Goal: Task Accomplishment & Management: Use online tool/utility

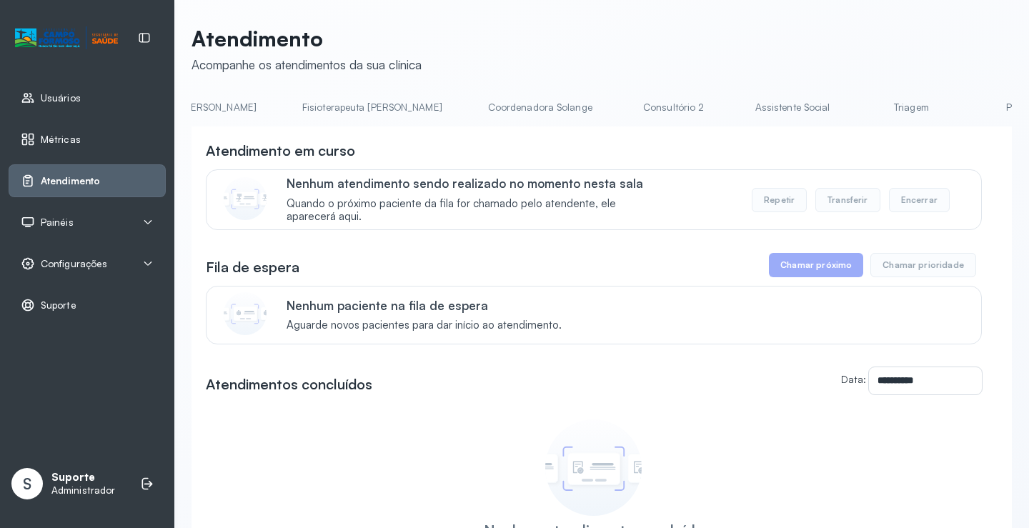
scroll to position [0, 898]
click at [746, 107] on link "Triagem" at bounding box center [796, 108] width 100 height 24
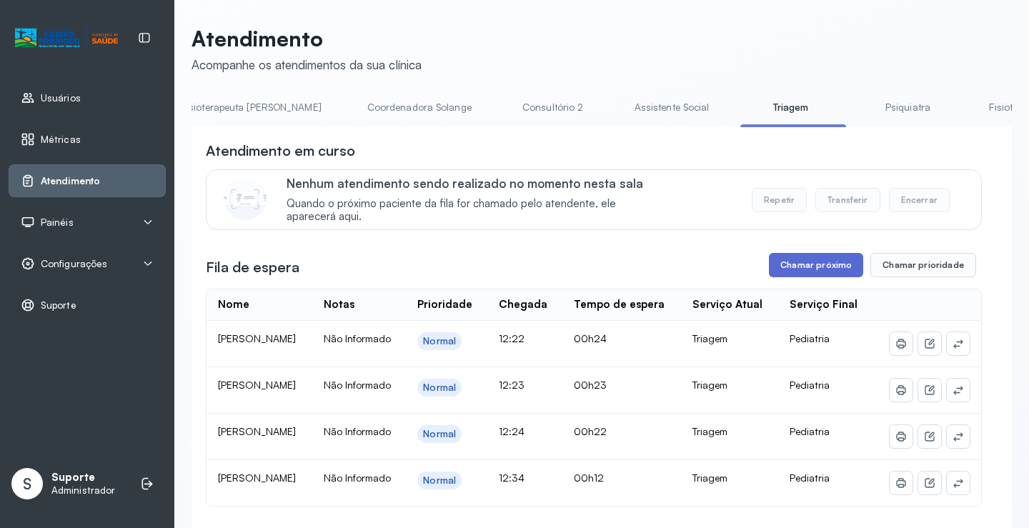
click at [816, 271] on button "Chamar próximo" at bounding box center [816, 265] width 94 height 24
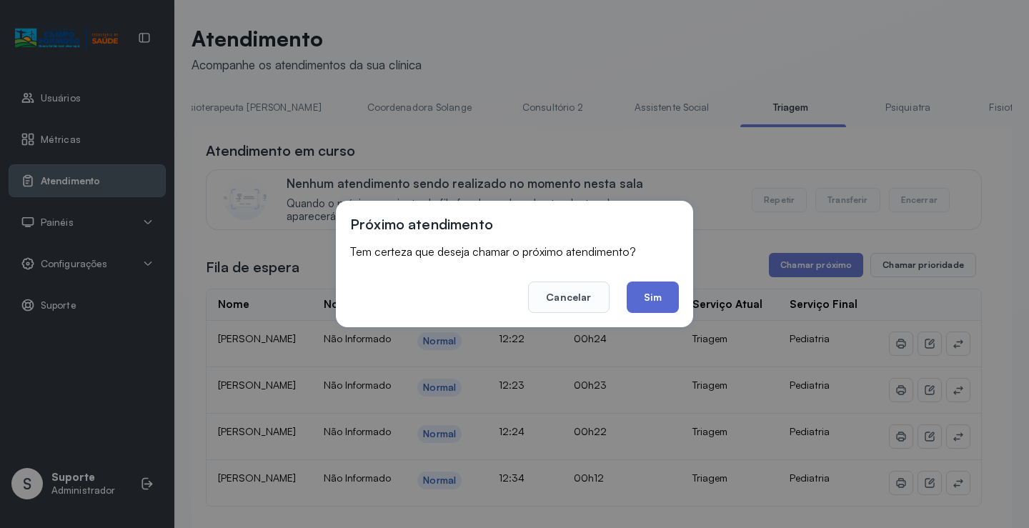
click at [650, 298] on button "Sim" at bounding box center [652, 296] width 52 height 31
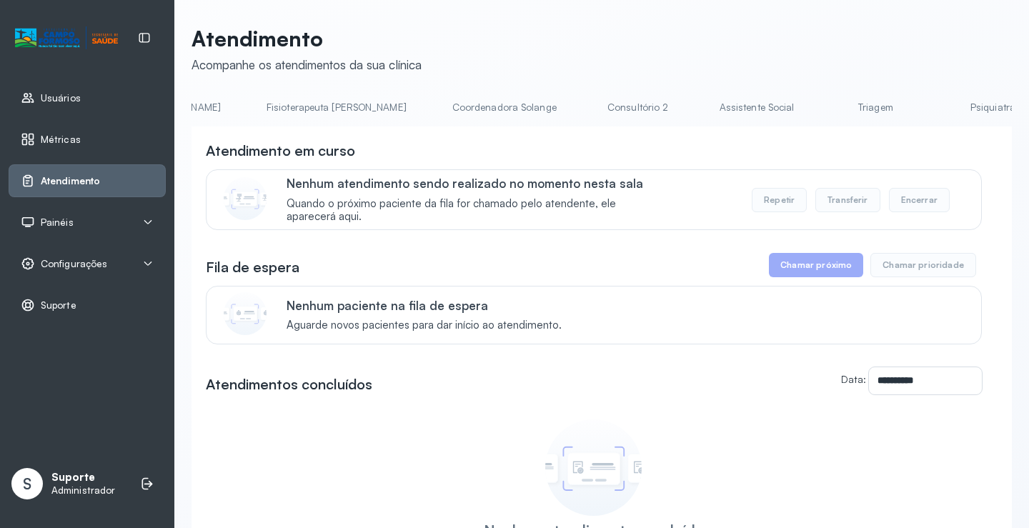
scroll to position [0, 908]
click at [736, 100] on link "Triagem" at bounding box center [786, 108] width 100 height 24
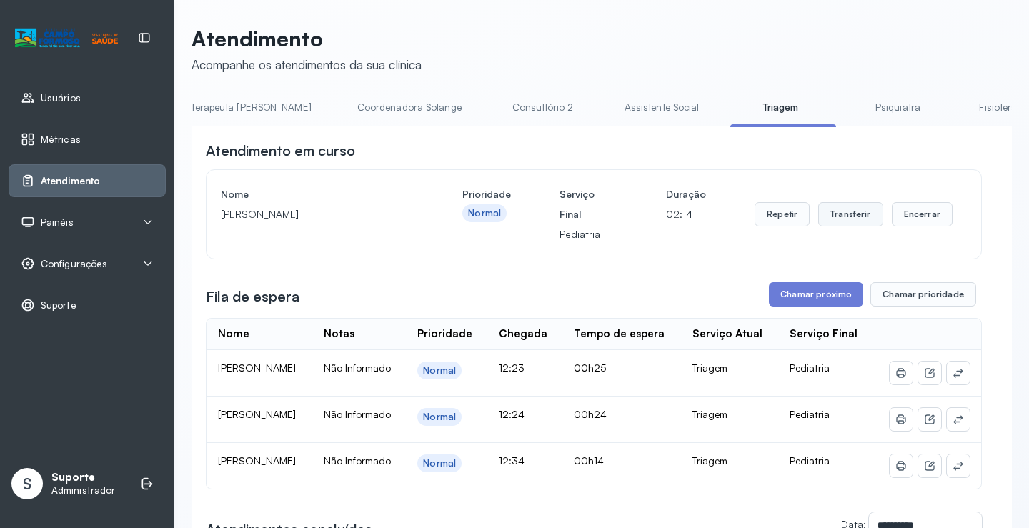
click at [838, 217] on button "Transferir" at bounding box center [850, 214] width 65 height 24
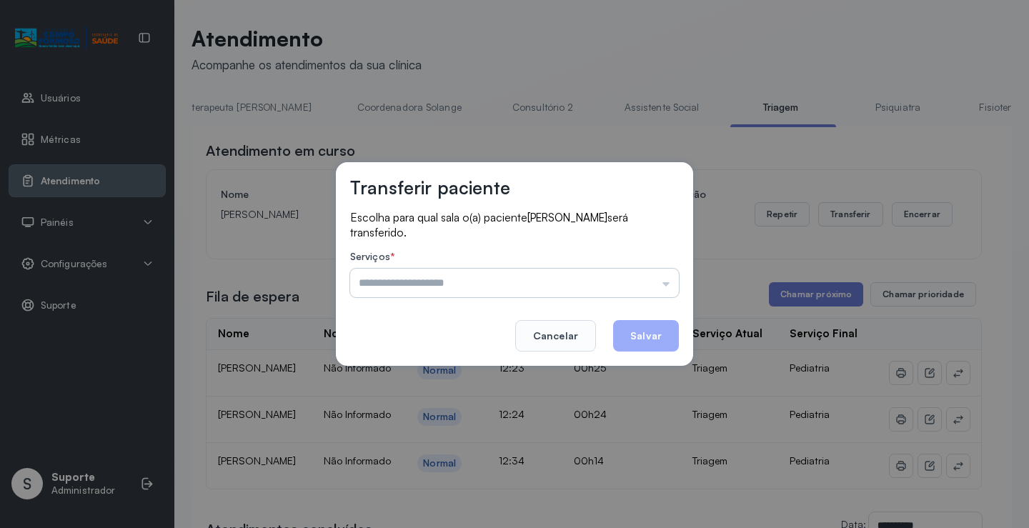
click at [667, 281] on input "text" at bounding box center [514, 283] width 329 height 29
type input "*********"
click at [452, 371] on div "Transferir paciente Escolha para qual sala o(a) paciente LARA MIRANDA MANGABEIR…" at bounding box center [514, 264] width 1029 height 528
click at [654, 329] on button "Salvar" at bounding box center [646, 335] width 66 height 31
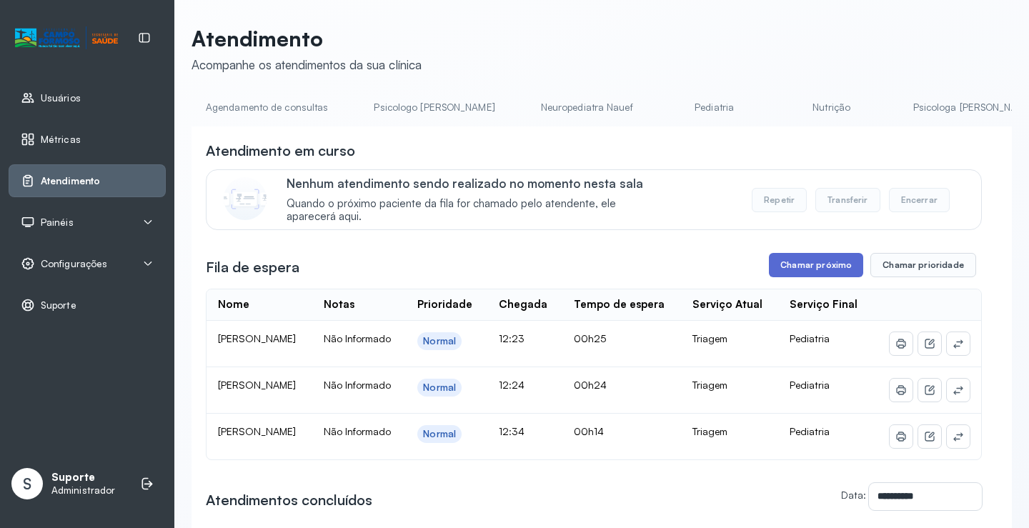
click at [818, 267] on button "Chamar próximo" at bounding box center [816, 265] width 94 height 24
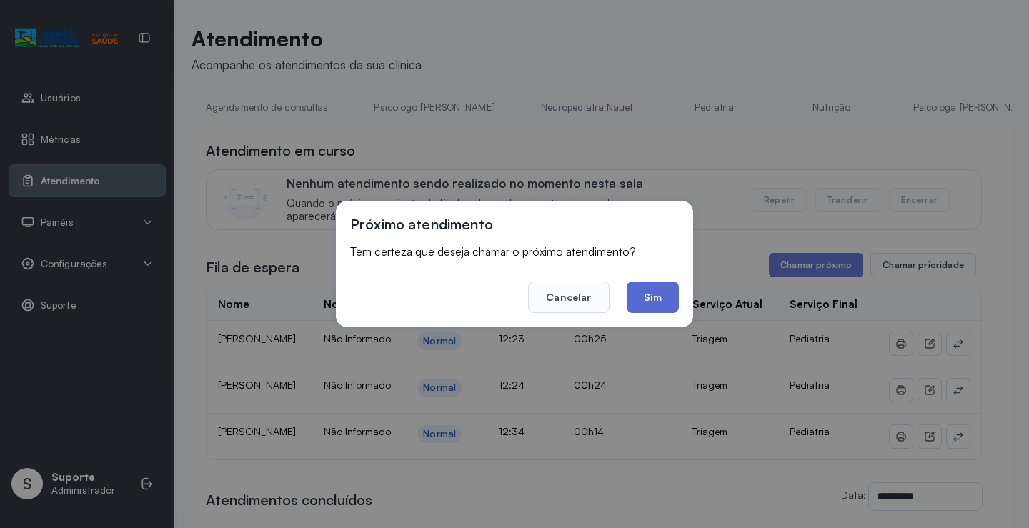
click at [651, 295] on button "Sim" at bounding box center [652, 296] width 52 height 31
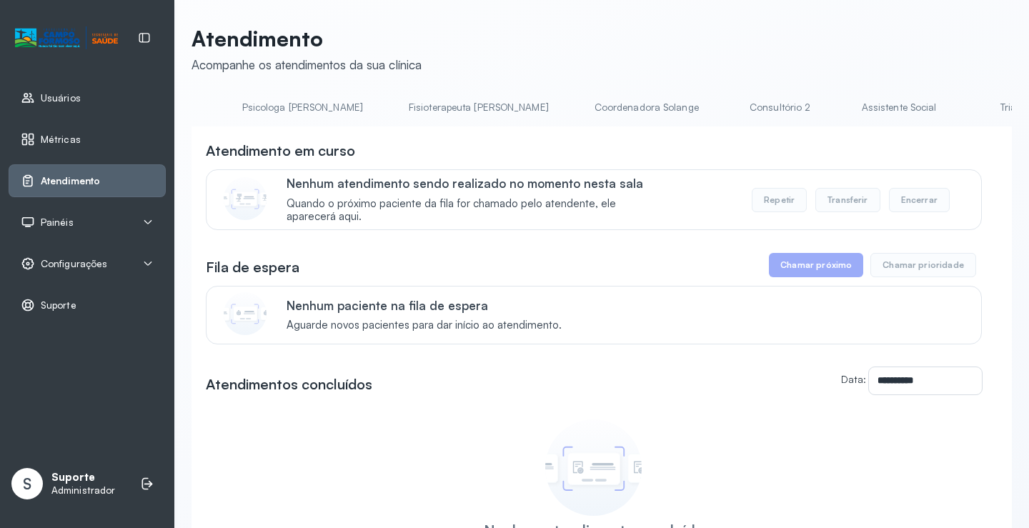
scroll to position [0, 862]
click at [781, 110] on link "Triagem" at bounding box center [831, 108] width 100 height 24
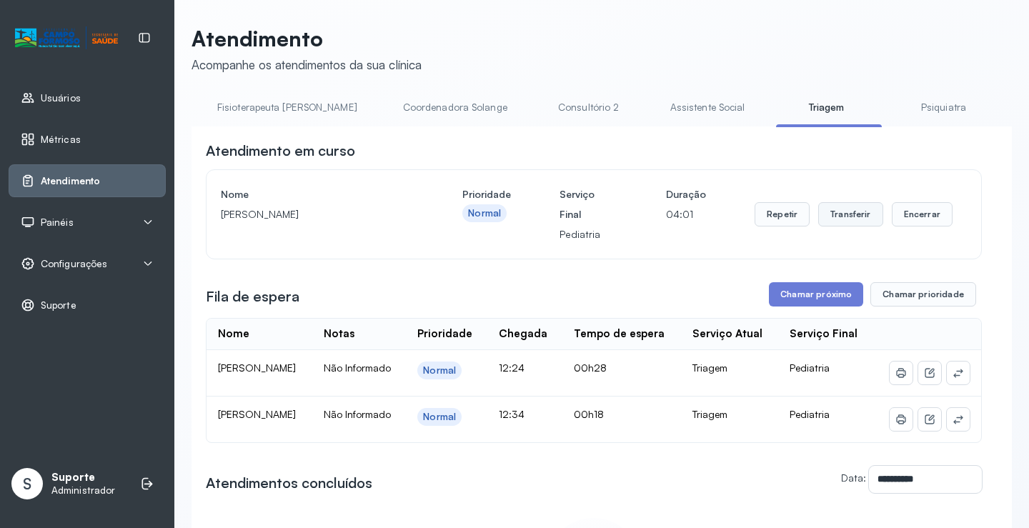
click at [854, 217] on button "Transferir" at bounding box center [850, 214] width 65 height 24
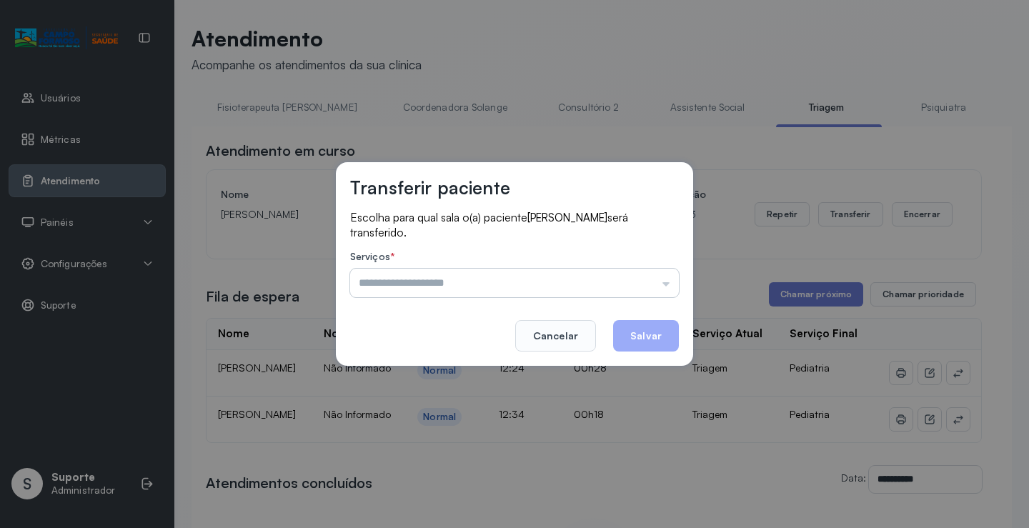
click at [667, 283] on input "text" at bounding box center [514, 283] width 329 height 29
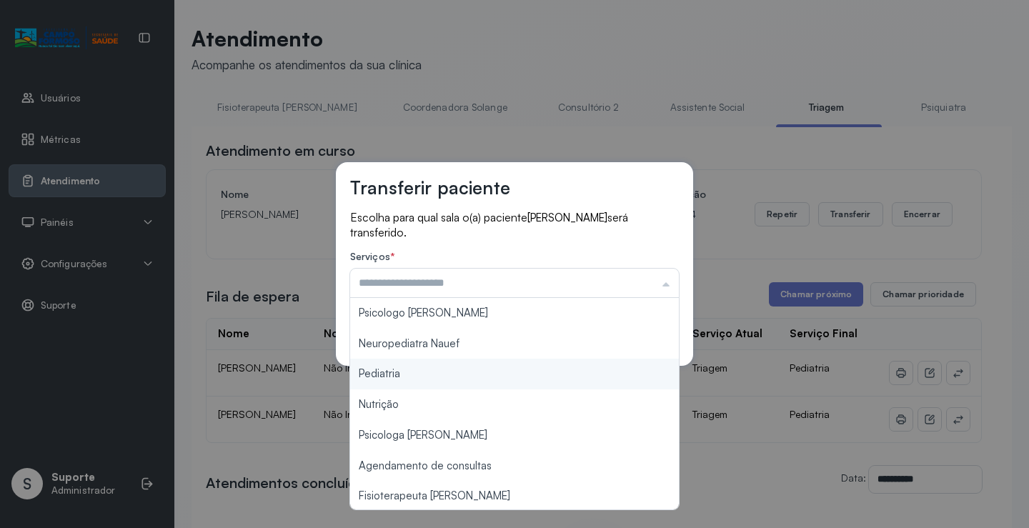
type input "*********"
click at [480, 370] on div "Transferir paciente Escolha para qual sala o(a) paciente MAYLLA FERREIRA TEIXEI…" at bounding box center [514, 264] width 1029 height 528
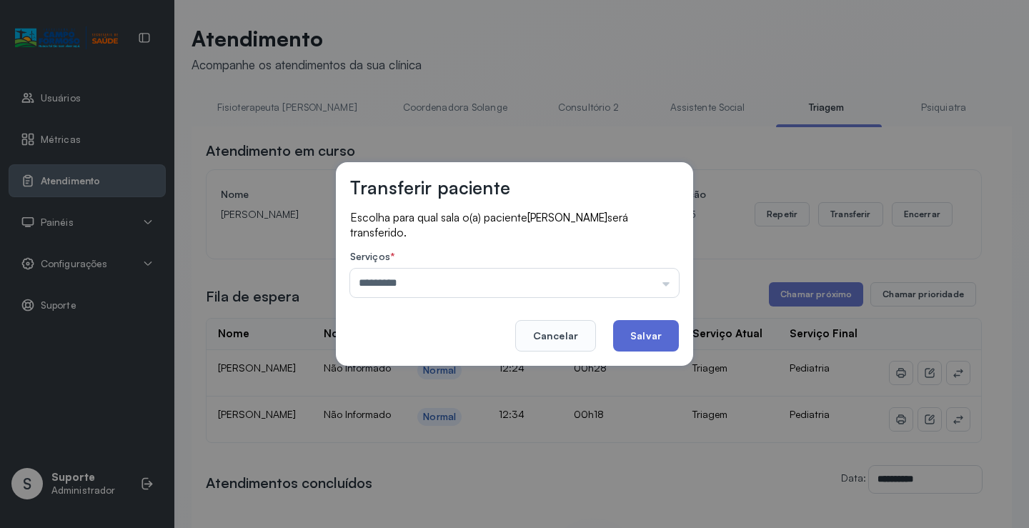
click at [651, 334] on button "Salvar" at bounding box center [646, 335] width 66 height 31
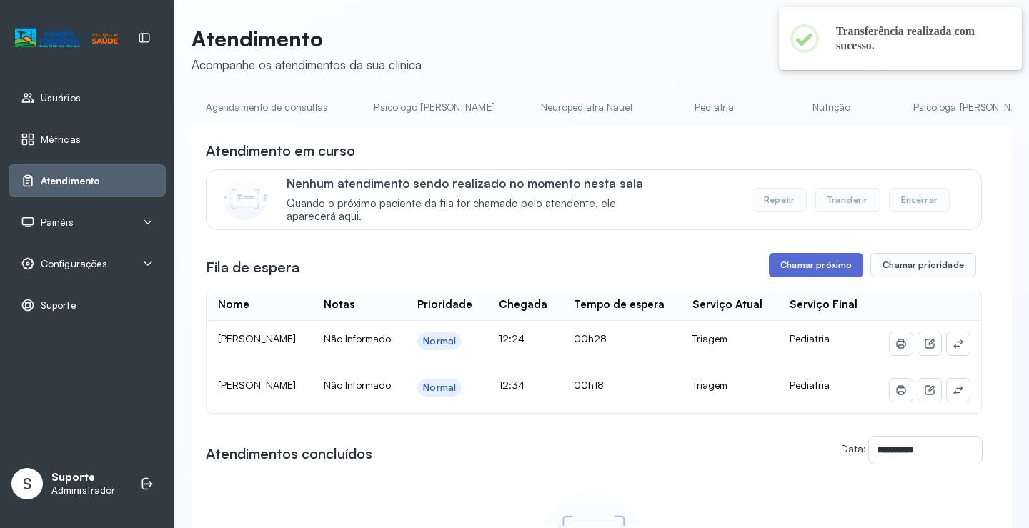
click at [804, 269] on button "Chamar próximo" at bounding box center [816, 265] width 94 height 24
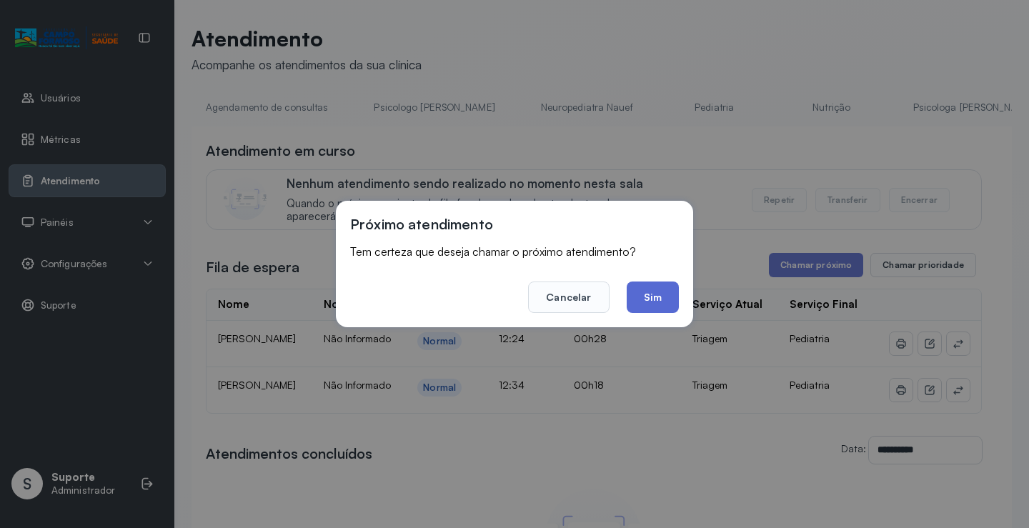
click at [651, 296] on button "Sim" at bounding box center [652, 296] width 52 height 31
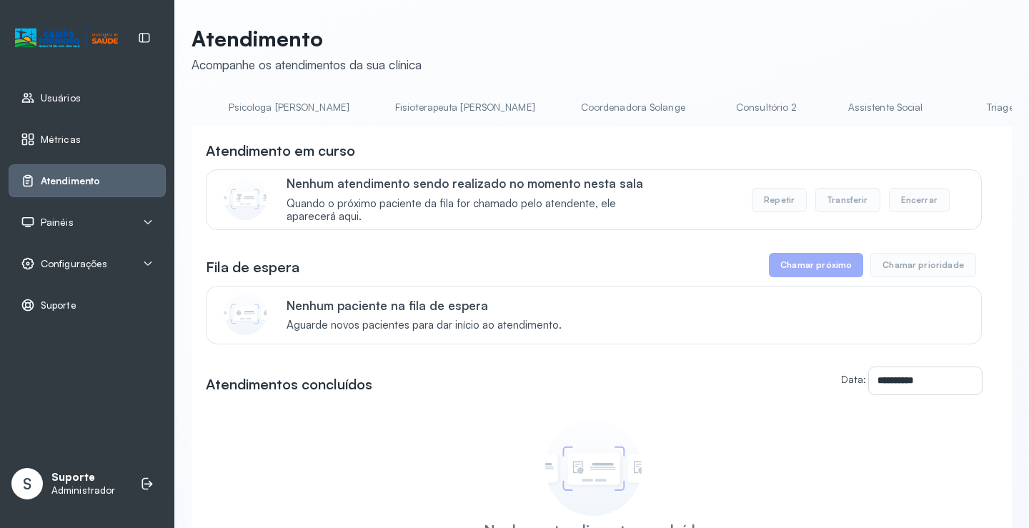
scroll to position [0, 807]
click at [836, 114] on link "Triagem" at bounding box center [886, 108] width 100 height 24
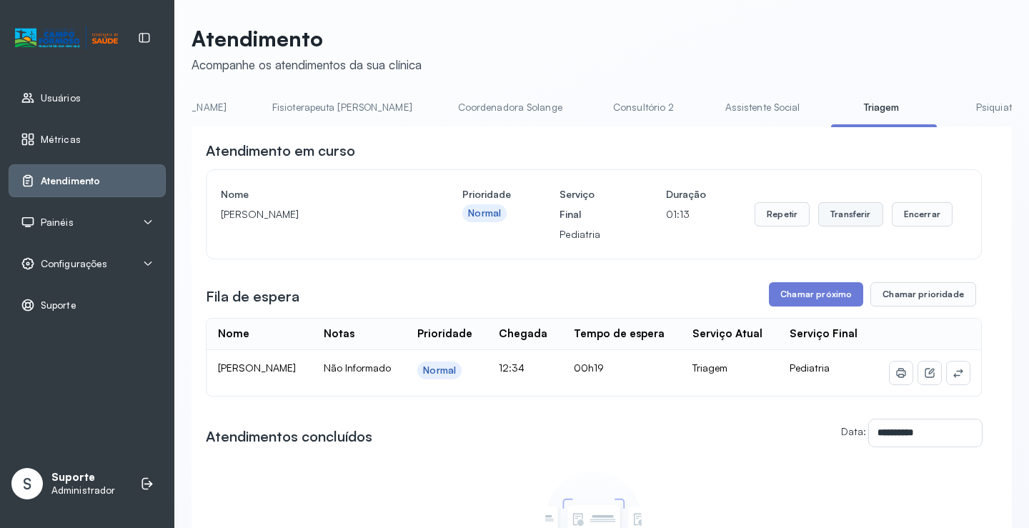
click at [849, 214] on button "Transferir" at bounding box center [850, 214] width 65 height 24
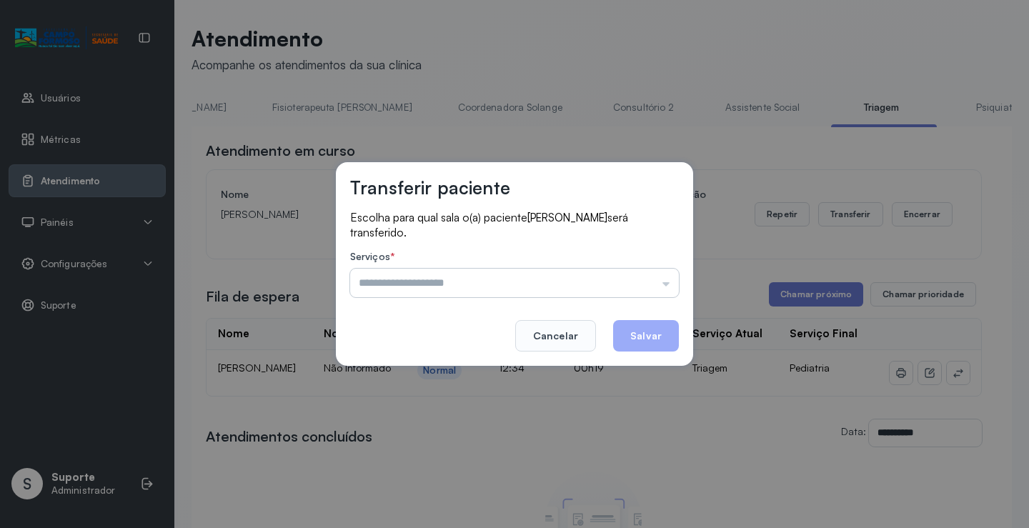
click at [665, 287] on input "text" at bounding box center [514, 283] width 329 height 29
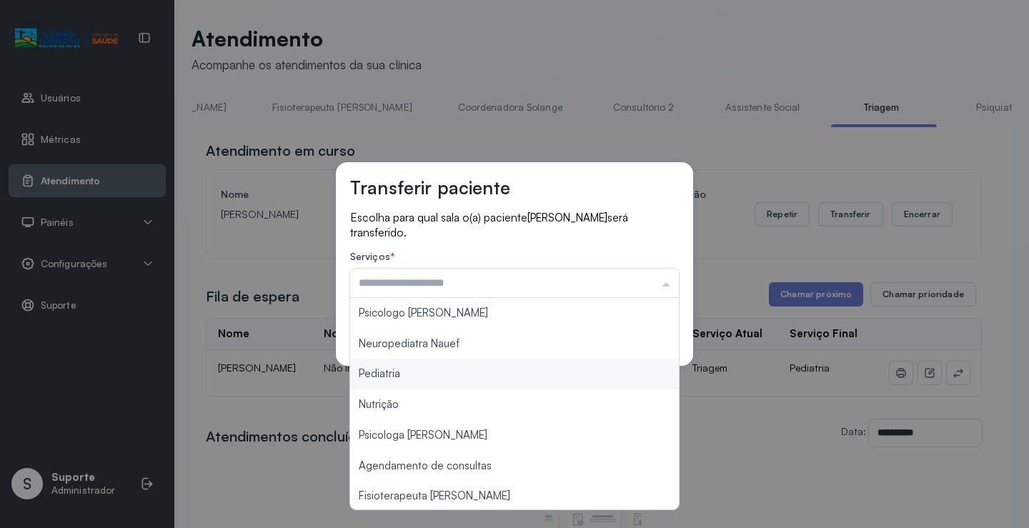
type input "*********"
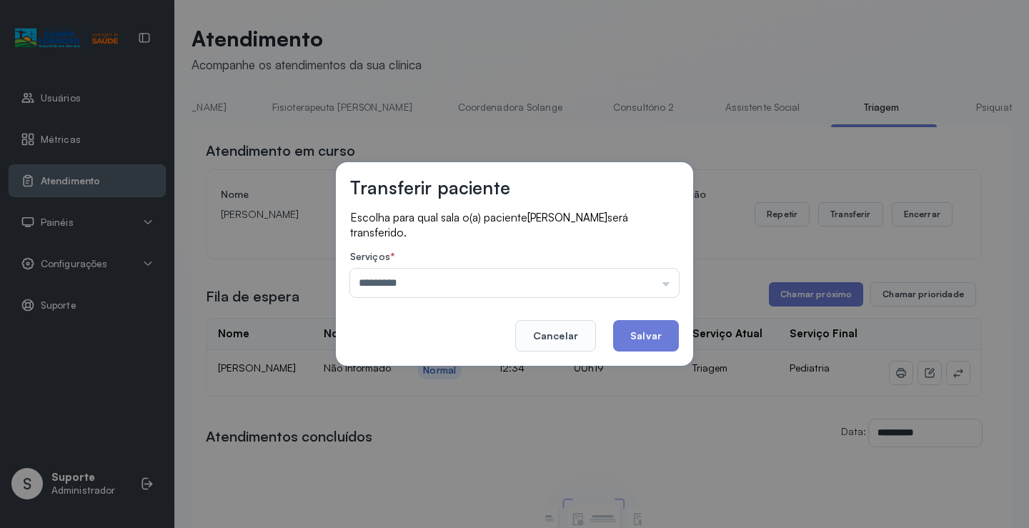
drag, startPoint x: 471, startPoint y: 374, endPoint x: 537, endPoint y: 377, distance: 65.8
click at [473, 374] on div "Transferir paciente Escolha para qual sala o(a) paciente MAYA FERREIRA TEIXEIRA…" at bounding box center [514, 264] width 1029 height 528
click at [656, 329] on button "Salvar" at bounding box center [646, 335] width 66 height 31
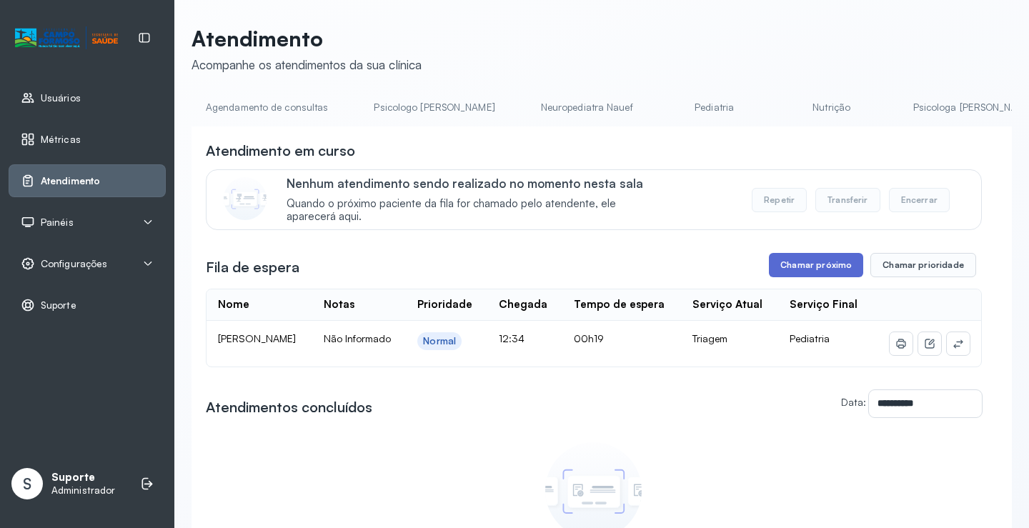
click at [801, 274] on button "Chamar próximo" at bounding box center [816, 265] width 94 height 24
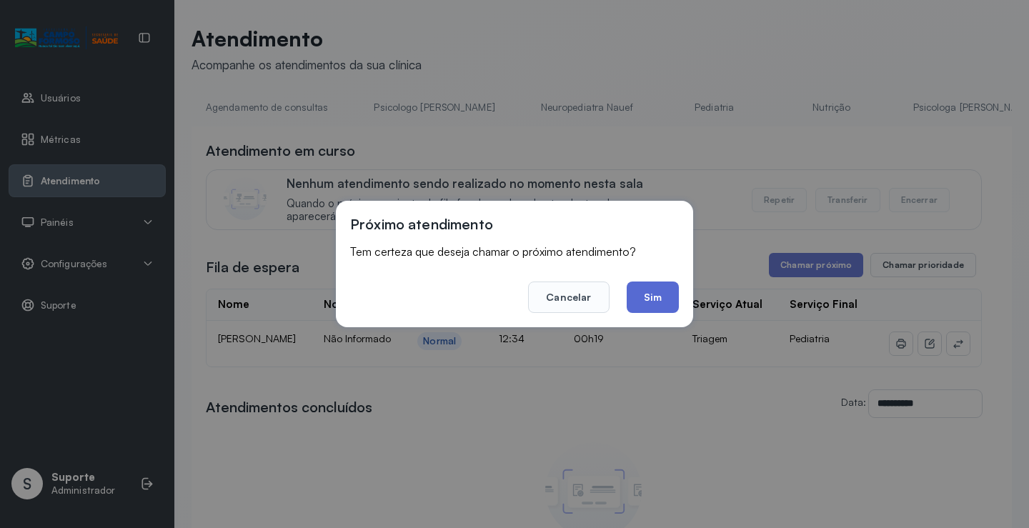
click at [655, 304] on button "Sim" at bounding box center [652, 296] width 52 height 31
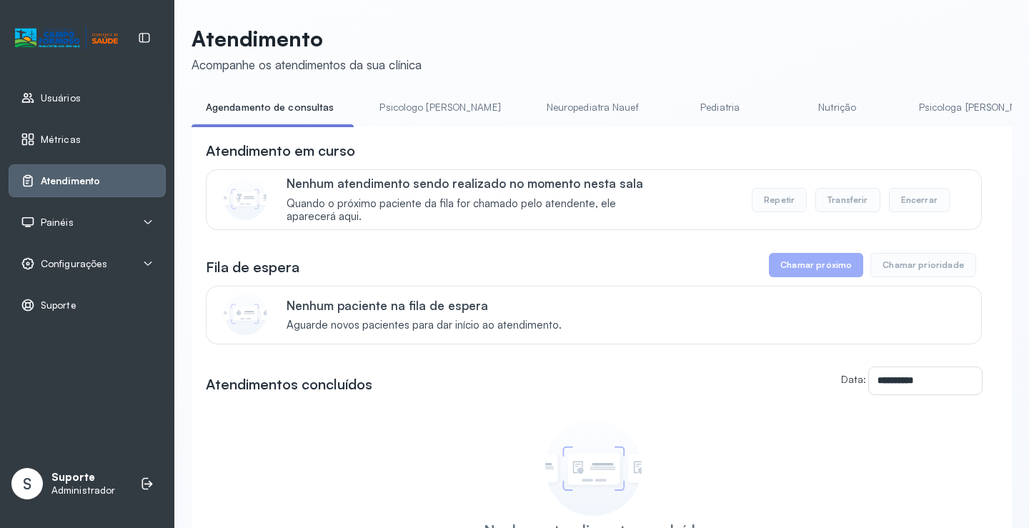
drag, startPoint x: 396, startPoint y: 131, endPoint x: 464, endPoint y: 134, distance: 67.2
click at [464, 134] on div "**********" at bounding box center [601, 390] width 820 height 529
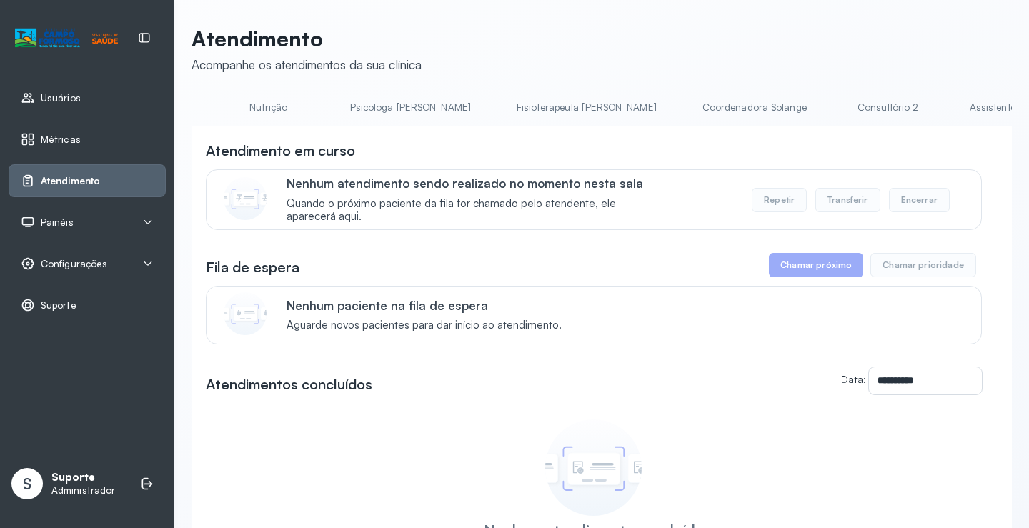
scroll to position [0, 681]
click at [962, 109] on link "Triagem" at bounding box center [1012, 108] width 100 height 24
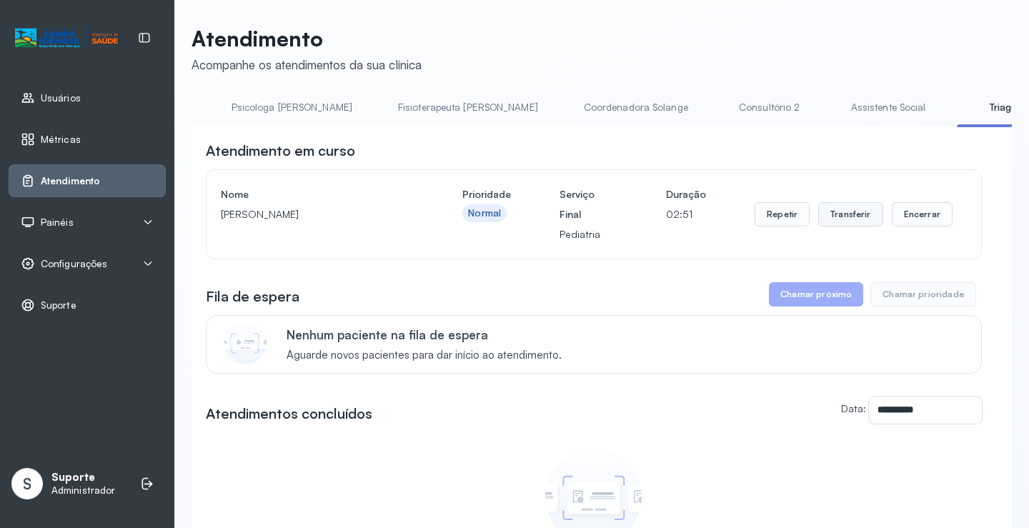
click at [853, 218] on button "Transferir" at bounding box center [850, 214] width 65 height 24
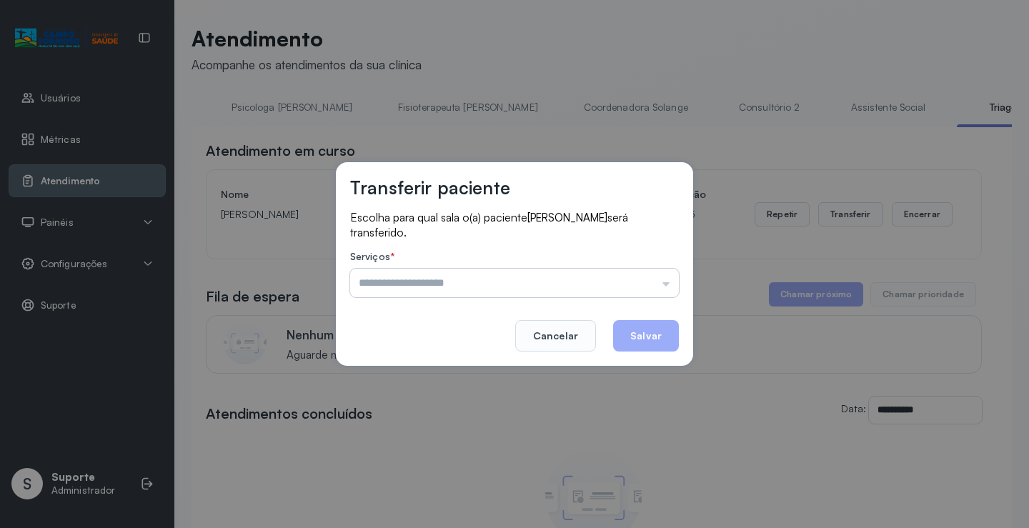
click at [664, 283] on input "text" at bounding box center [514, 283] width 329 height 29
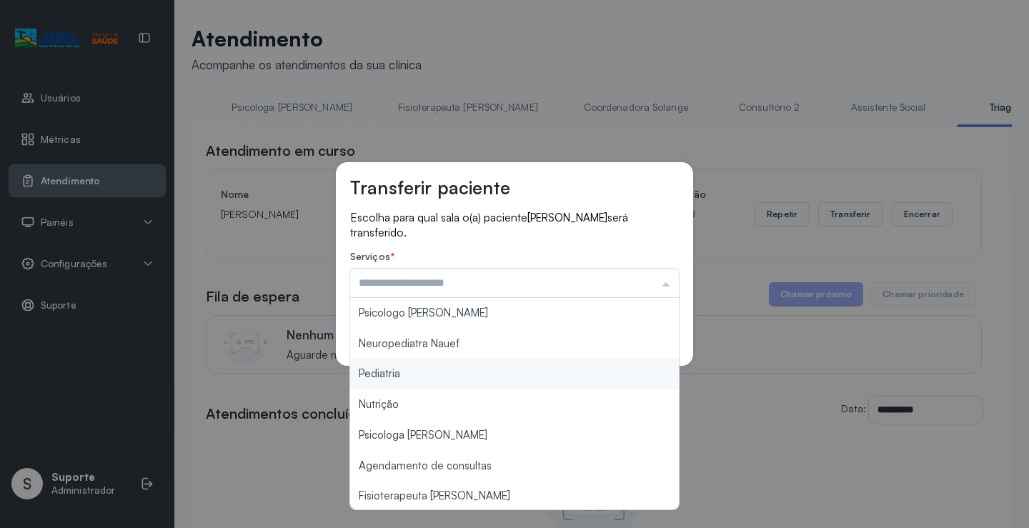
type input "*********"
drag, startPoint x: 398, startPoint y: 375, endPoint x: 434, endPoint y: 392, distance: 40.3
click at [431, 391] on div "Transferir paciente Escolha para qual sala o(a) paciente MAVIE PAES DE SOUSA UM…" at bounding box center [514, 264] width 1029 height 528
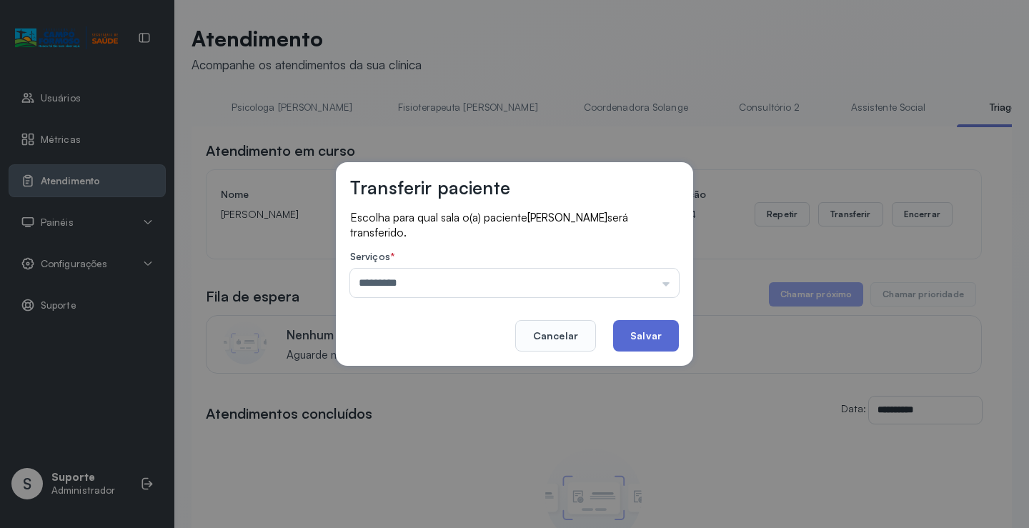
click at [653, 341] on button "Salvar" at bounding box center [646, 335] width 66 height 31
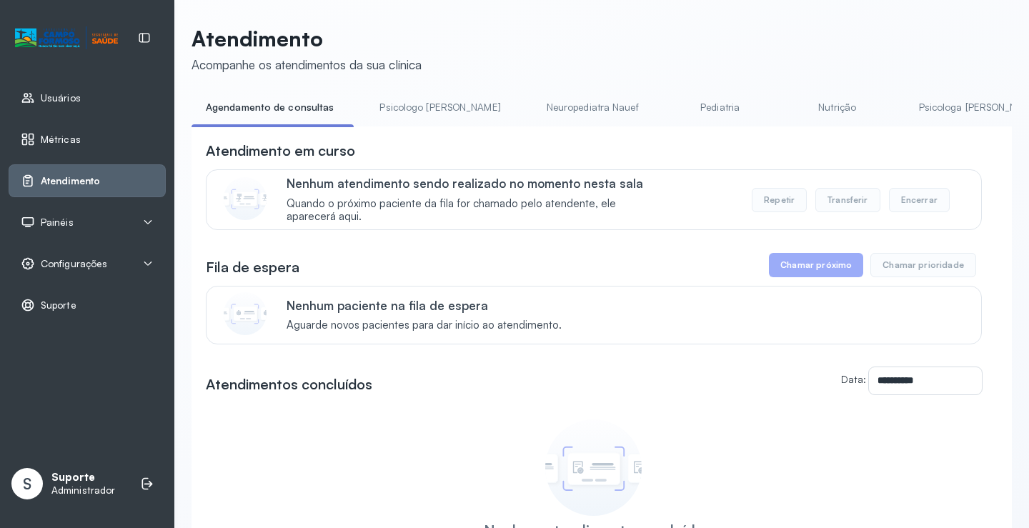
drag, startPoint x: 392, startPoint y: 131, endPoint x: 459, endPoint y: 133, distance: 67.2
click at [459, 133] on div "**********" at bounding box center [601, 390] width 820 height 529
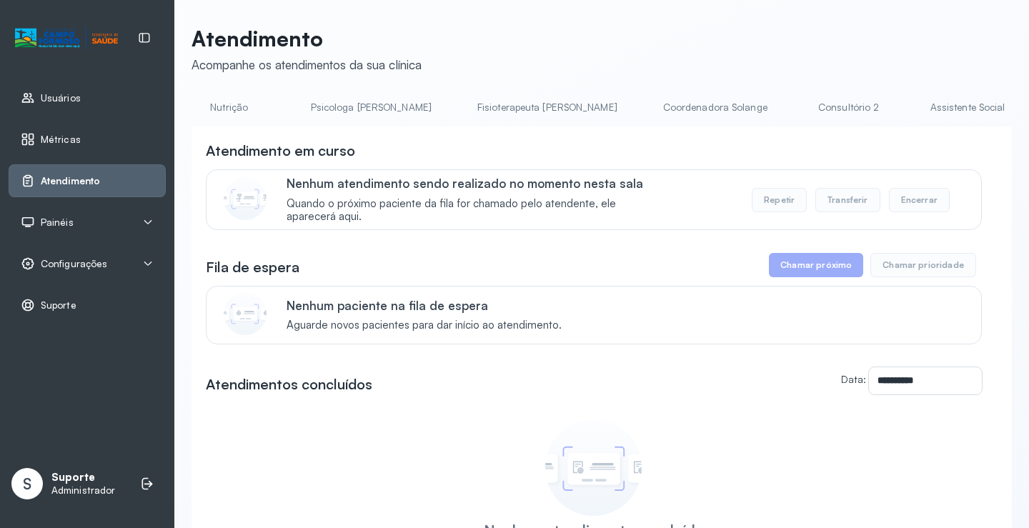
scroll to position [0, 646]
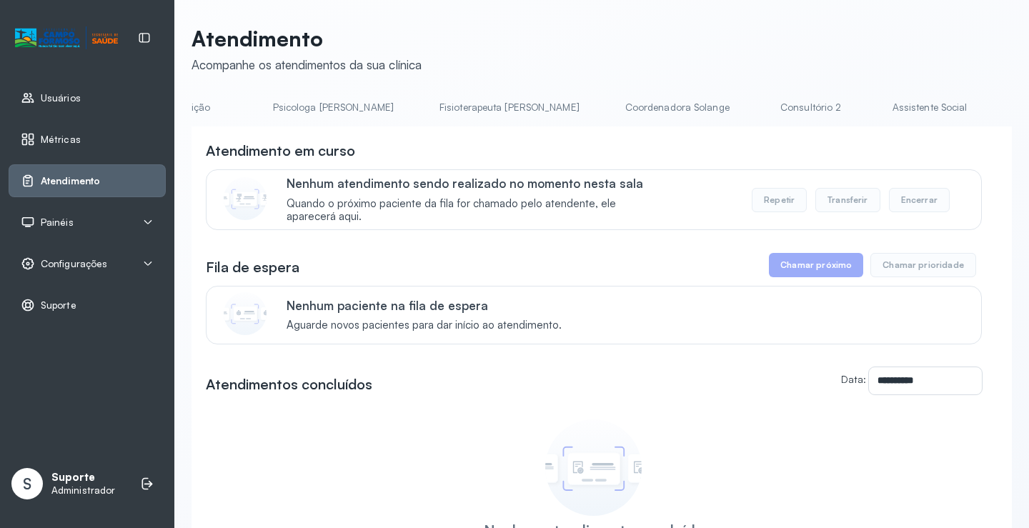
click at [998, 108] on link "Triagem" at bounding box center [1048, 108] width 100 height 24
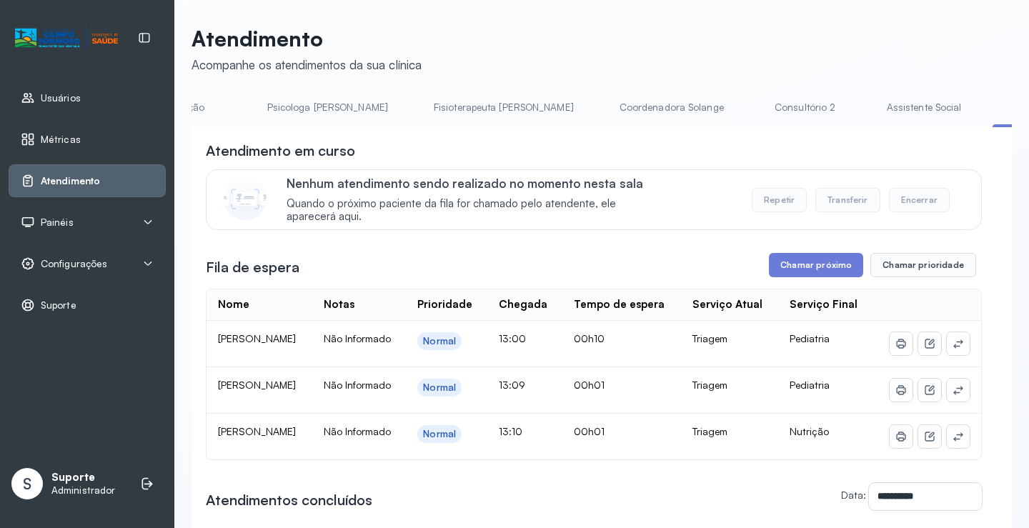
click at [831, 250] on div "**********" at bounding box center [594, 410] width 776 height 539
click at [831, 268] on button "Chamar próximo" at bounding box center [816, 265] width 94 height 24
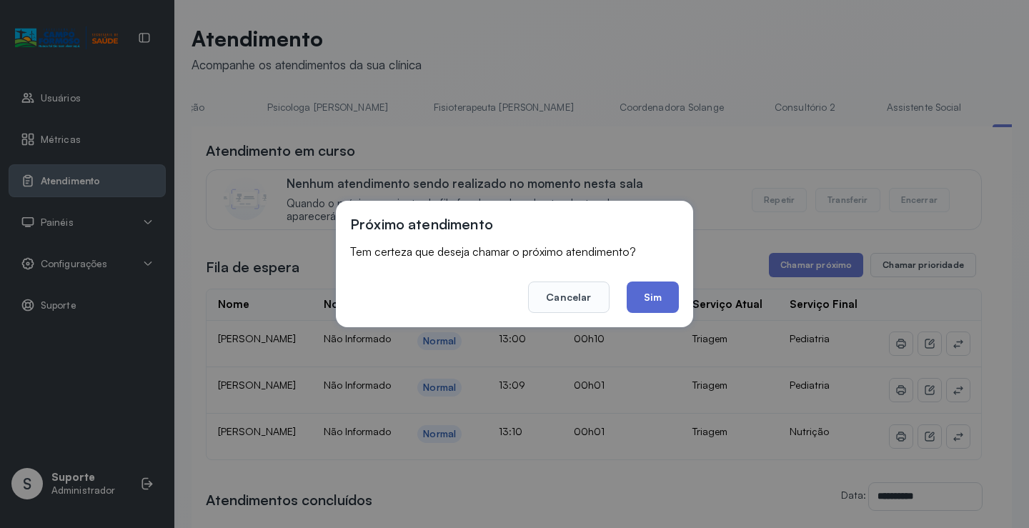
click at [652, 309] on button "Sim" at bounding box center [652, 296] width 52 height 31
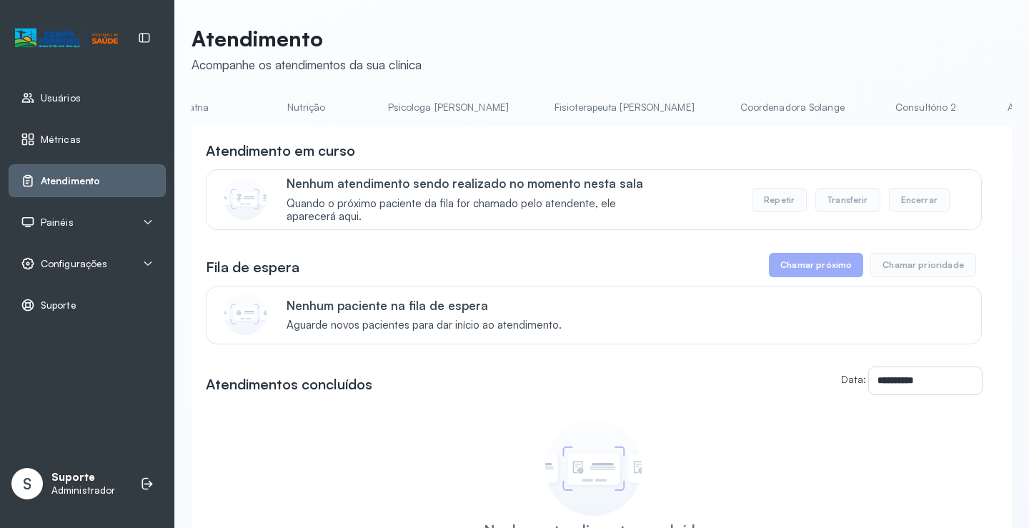
scroll to position [0, 697]
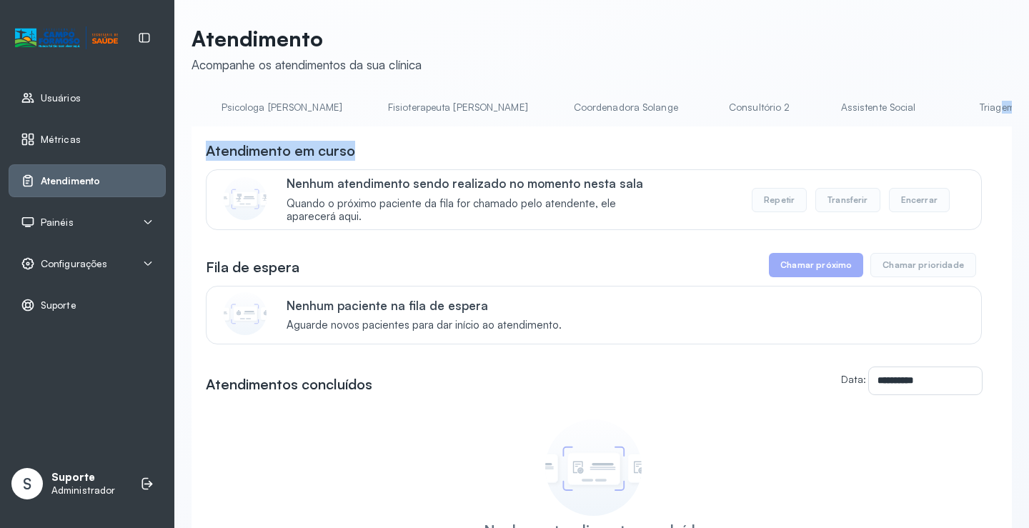
drag, startPoint x: 843, startPoint y: 132, endPoint x: 846, endPoint y: 118, distance: 14.6
click at [846, 118] on div "**********" at bounding box center [601, 376] width 820 height 560
click at [946, 104] on link "Triagem" at bounding box center [996, 108] width 100 height 24
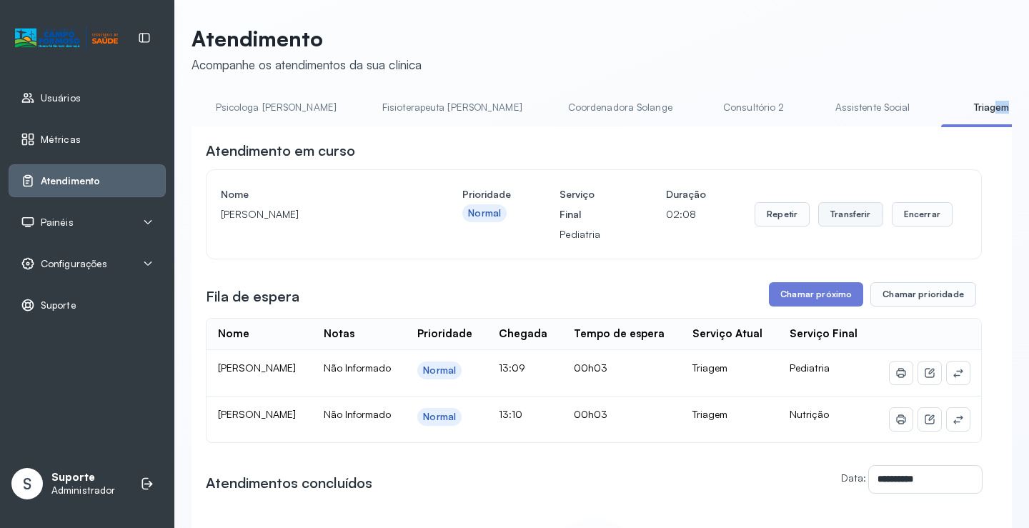
click at [852, 214] on button "Transferir" at bounding box center [850, 214] width 65 height 24
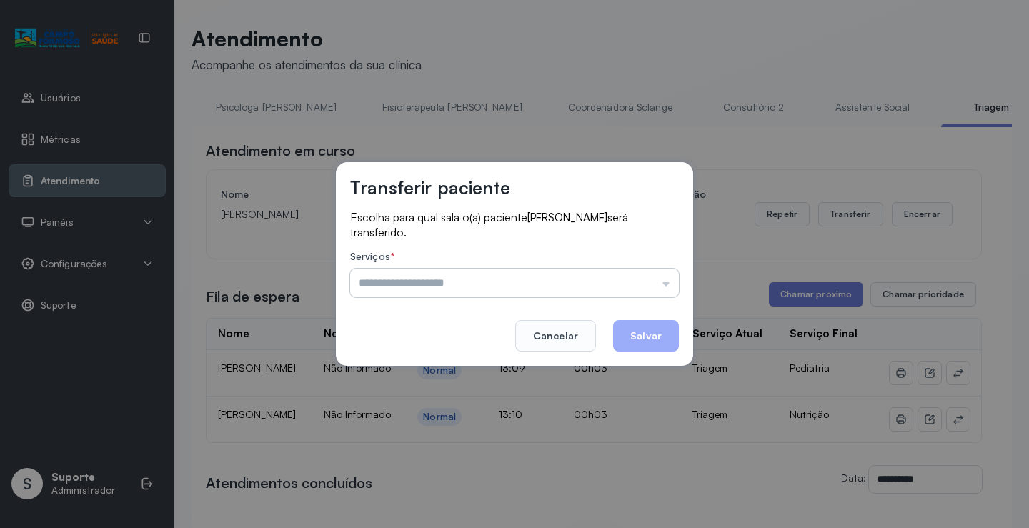
click at [662, 286] on input "text" at bounding box center [514, 283] width 329 height 29
type input "*********"
drag, startPoint x: 454, startPoint y: 374, endPoint x: 526, endPoint y: 358, distance: 73.1
click at [459, 371] on div "Transferir paciente Escolha para qual sala o(a) paciente [PERSON_NAME] será tra…" at bounding box center [514, 264] width 1029 height 528
click at [654, 333] on button "Salvar" at bounding box center [646, 335] width 66 height 31
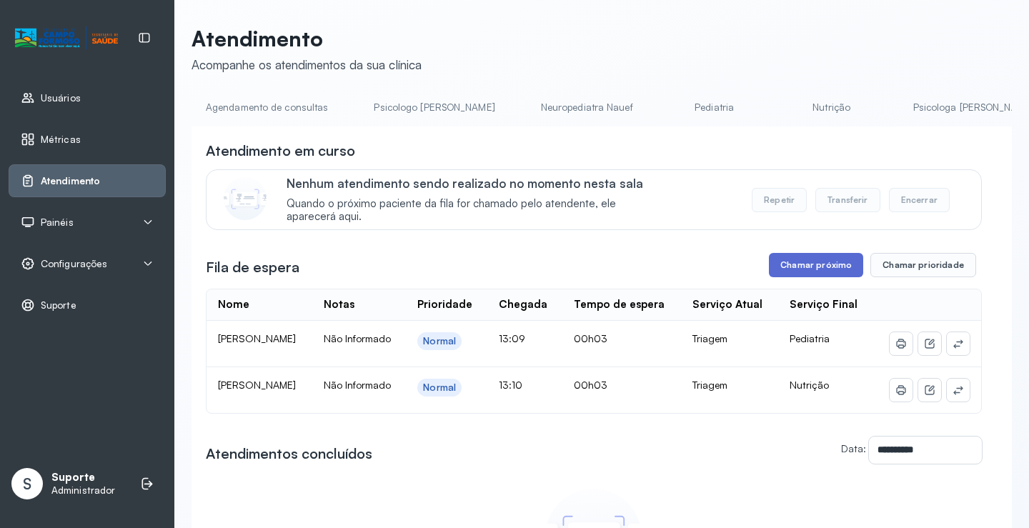
click at [800, 275] on button "Chamar próximo" at bounding box center [816, 265] width 94 height 24
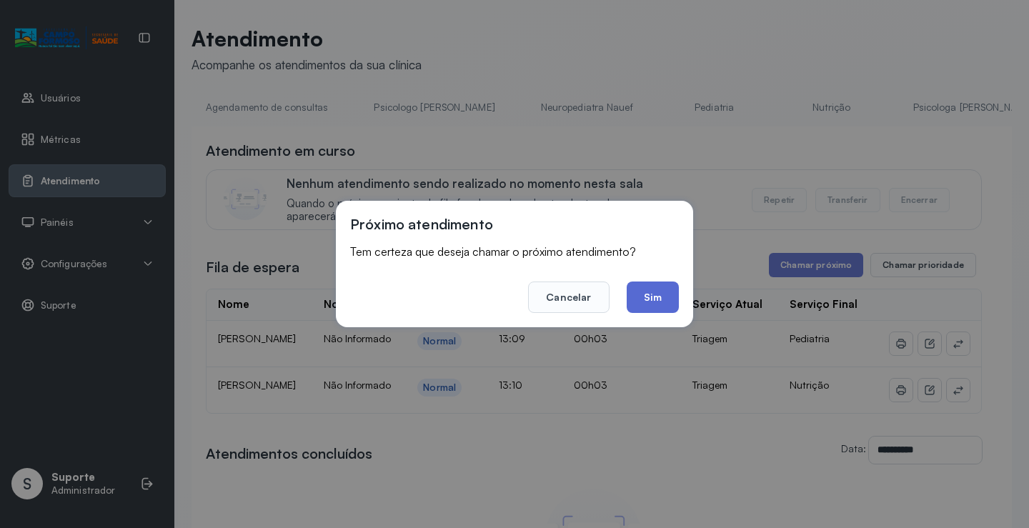
click at [661, 301] on button "Sim" at bounding box center [652, 296] width 52 height 31
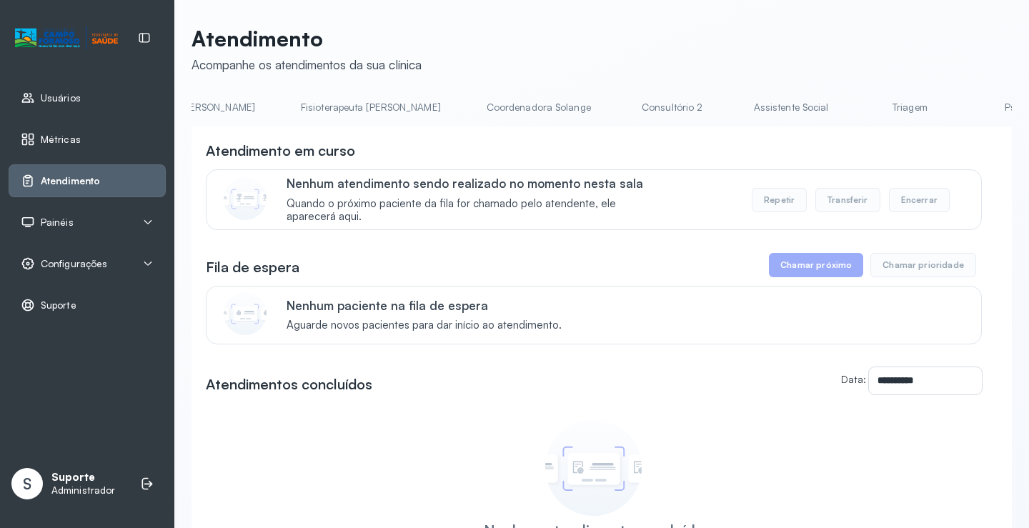
scroll to position [0, 814]
click at [830, 110] on link "Triagem" at bounding box center [880, 108] width 100 height 24
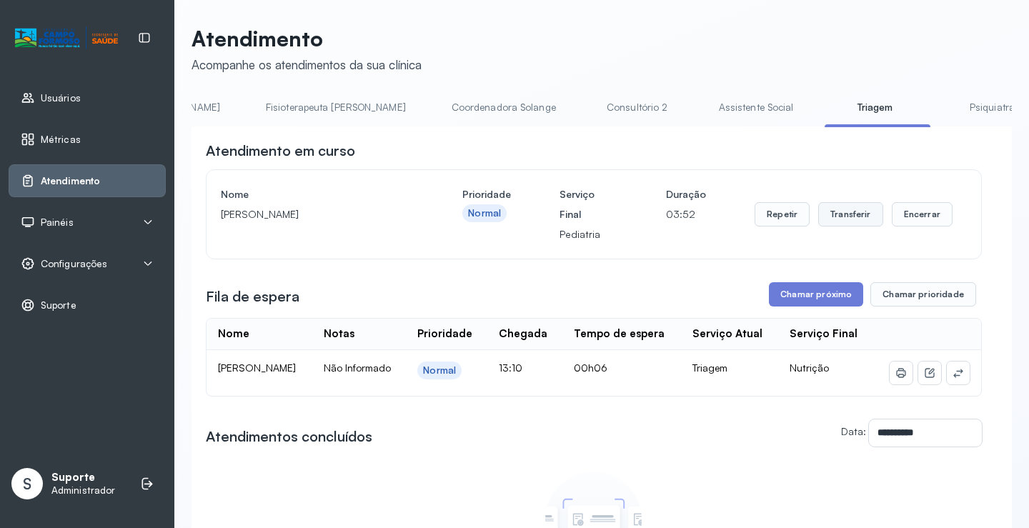
click at [850, 221] on button "Transferir" at bounding box center [850, 214] width 65 height 24
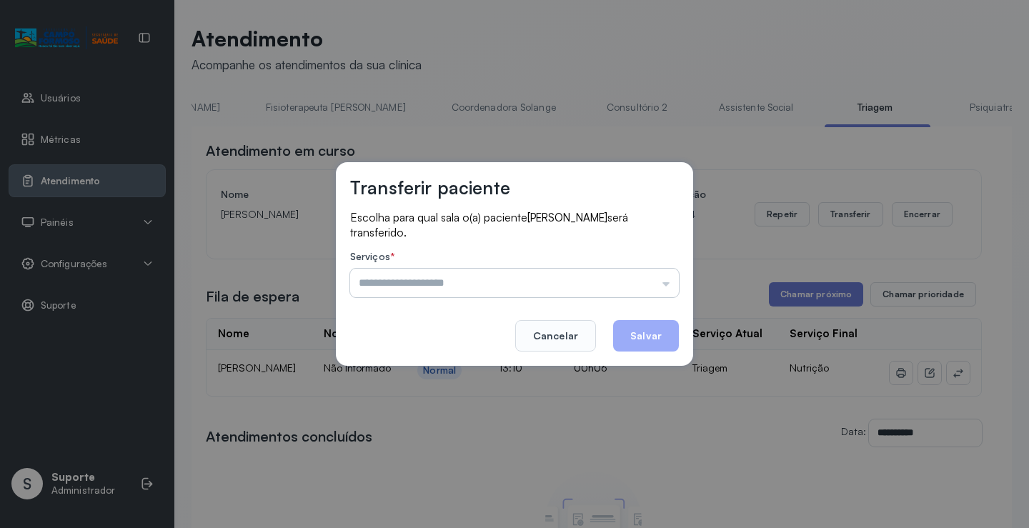
click at [667, 280] on input "text" at bounding box center [514, 283] width 329 height 29
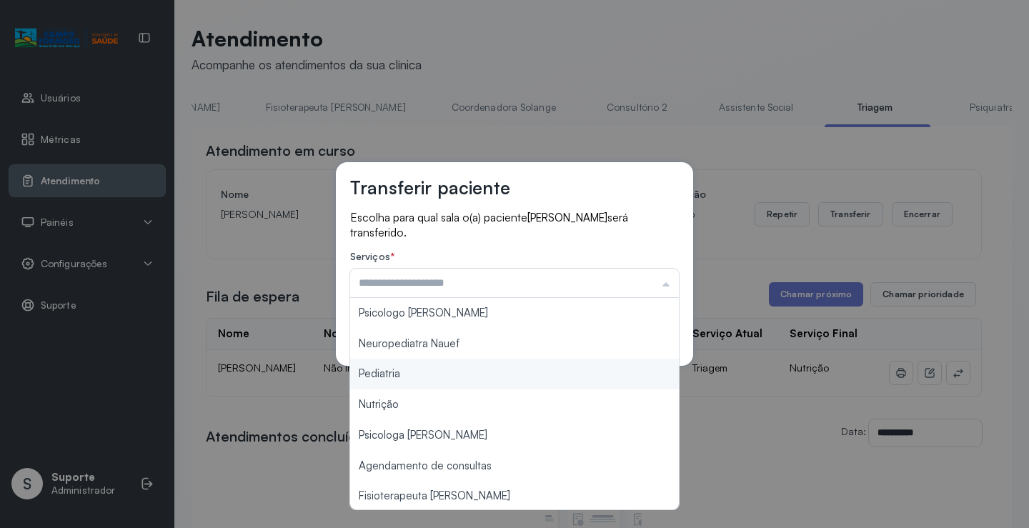
type input "*********"
drag, startPoint x: 427, startPoint y: 376, endPoint x: 540, endPoint y: 342, distance: 117.8
click at [454, 369] on div "Transferir paciente Escolha para qual sala o(a) paciente FELIPE RYAN BARROS CES…" at bounding box center [514, 264] width 1029 height 528
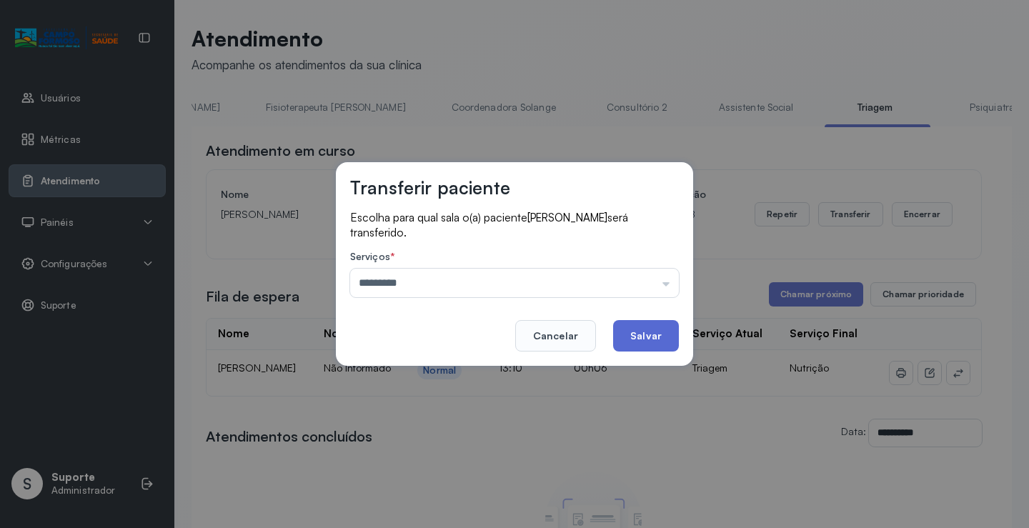
click at [641, 334] on button "Salvar" at bounding box center [646, 335] width 66 height 31
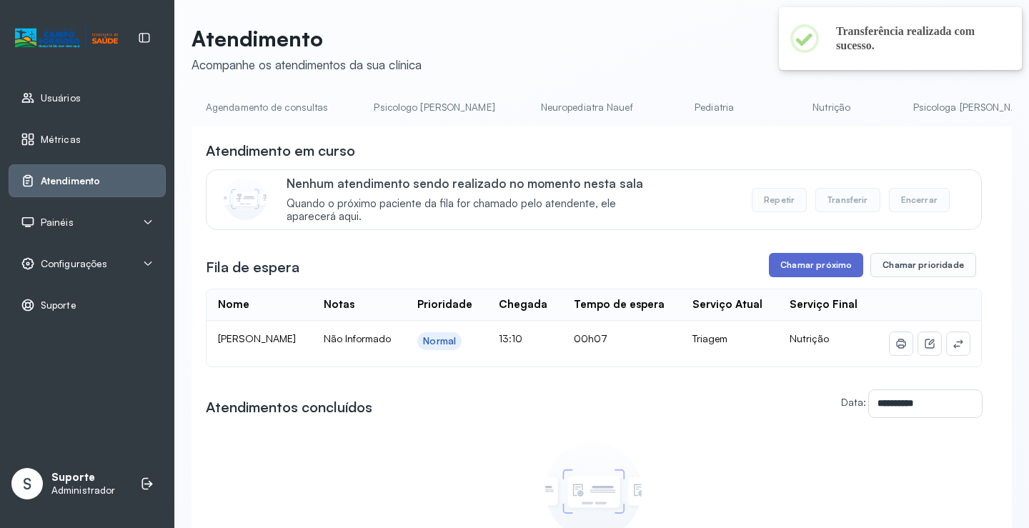
click at [815, 270] on button "Chamar próximo" at bounding box center [816, 265] width 94 height 24
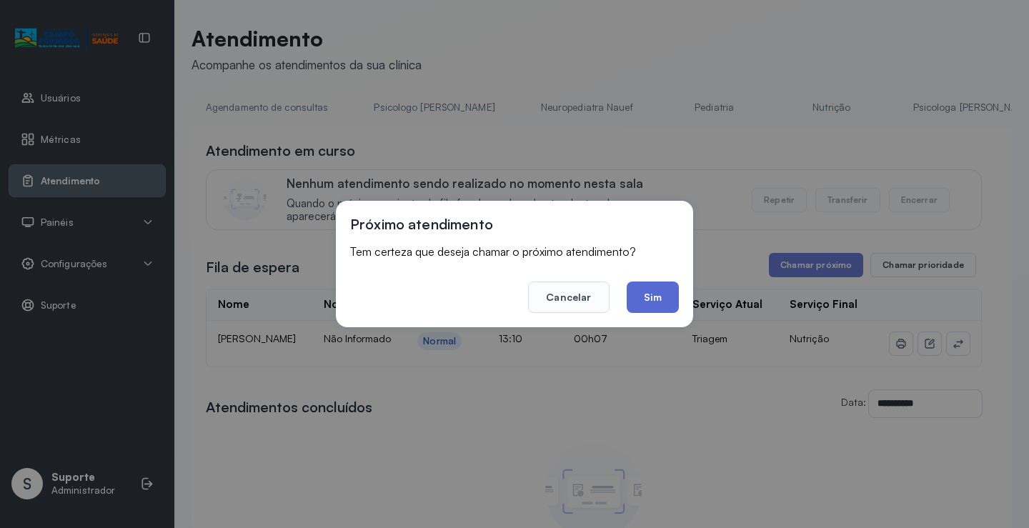
click at [657, 296] on button "Sim" at bounding box center [652, 296] width 52 height 31
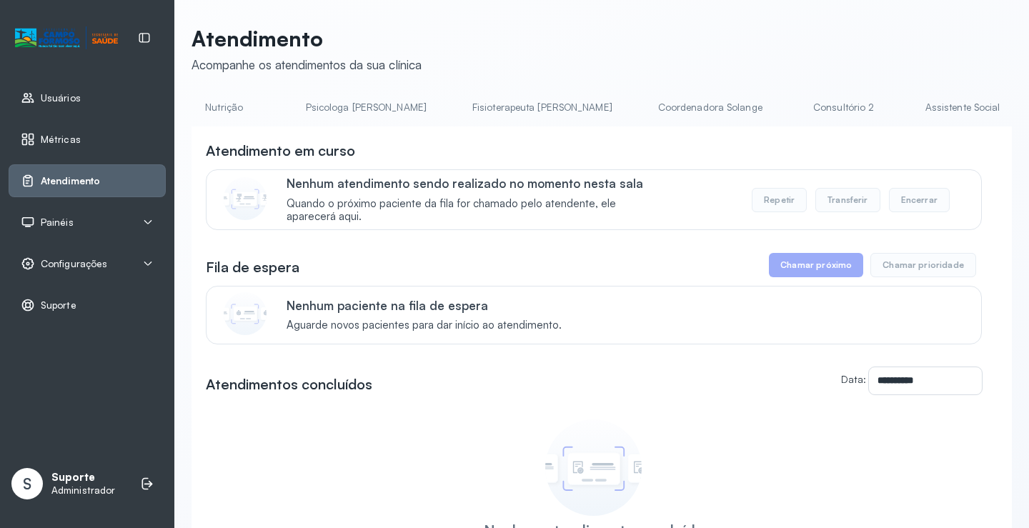
scroll to position [0, 680]
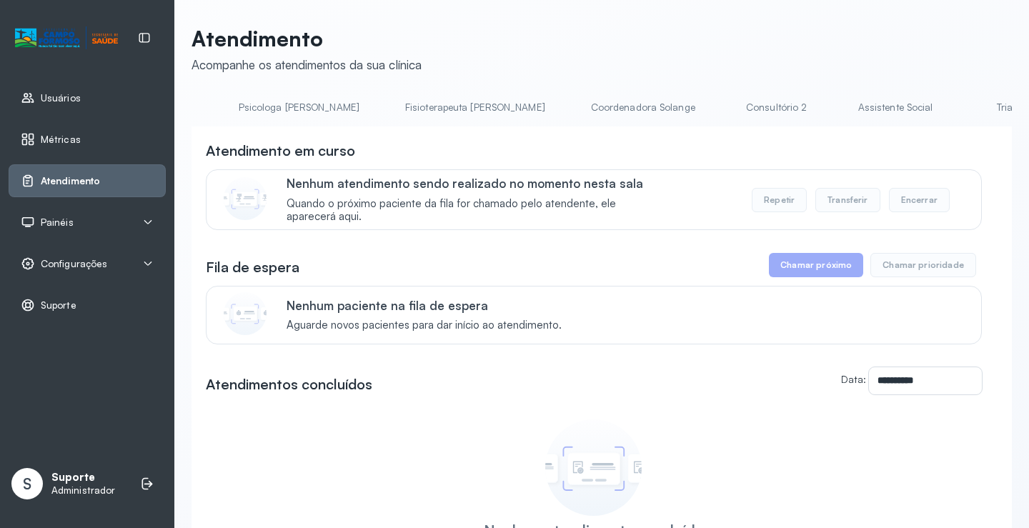
click at [964, 115] on link "Triagem" at bounding box center [1014, 108] width 100 height 24
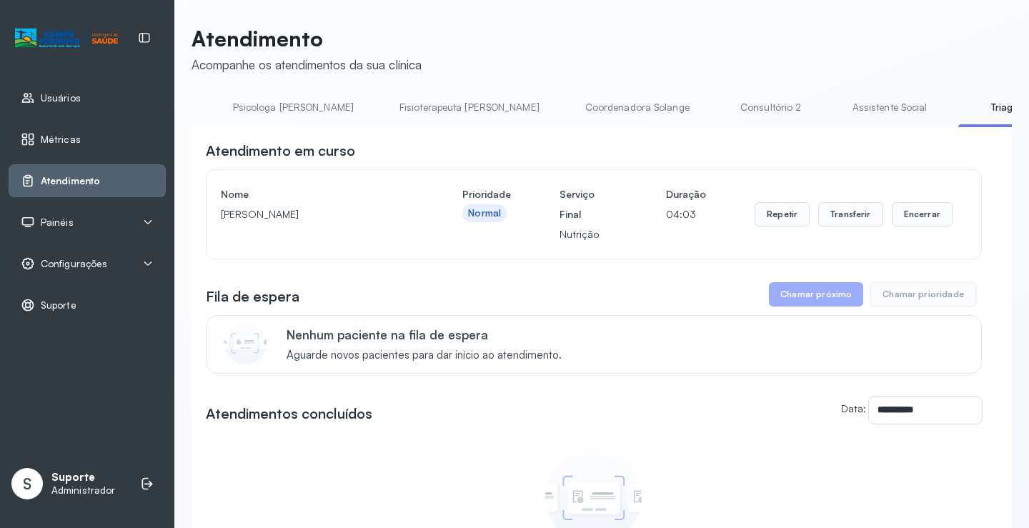
click at [846, 204] on div "Repetir Transferir Encerrar" at bounding box center [853, 214] width 198 height 60
click at [839, 219] on button "Transferir" at bounding box center [850, 214] width 65 height 24
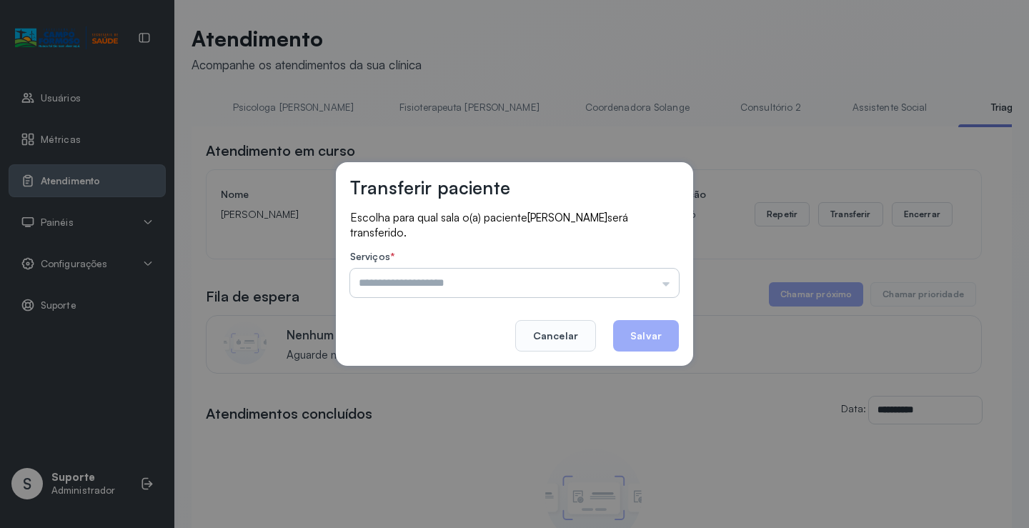
click at [664, 280] on input "text" at bounding box center [514, 283] width 329 height 29
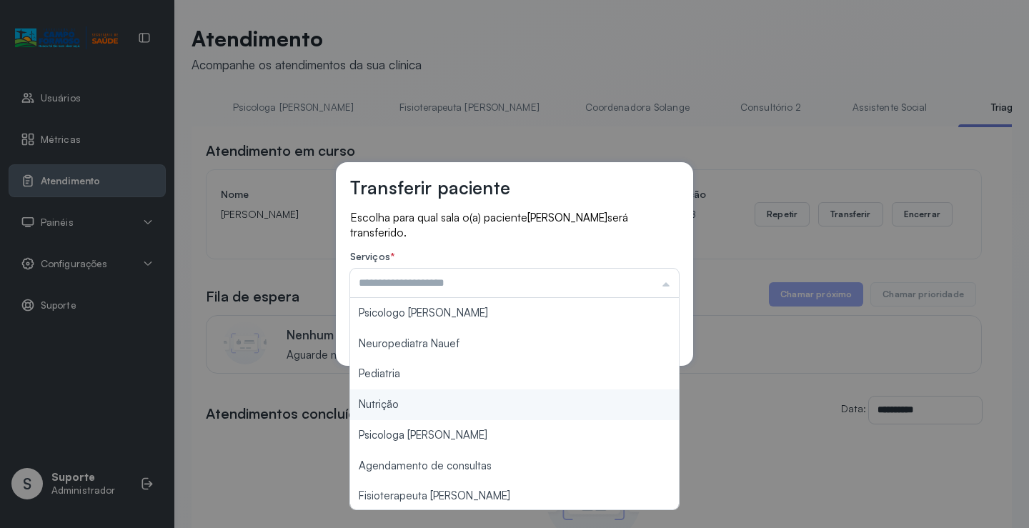
type input "********"
drag, startPoint x: 481, startPoint y: 412, endPoint x: 523, endPoint y: 405, distance: 42.0
click at [521, 405] on div "Transferir paciente Escolha para qual sala o(a) paciente Erick Samuel Carvalho …" at bounding box center [514, 264] width 1029 height 528
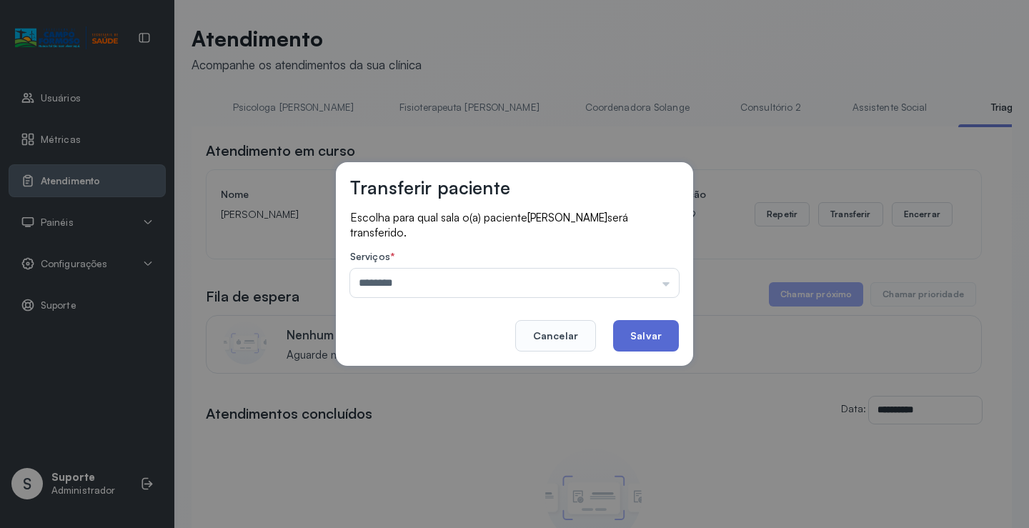
click at [633, 336] on button "Salvar" at bounding box center [646, 335] width 66 height 31
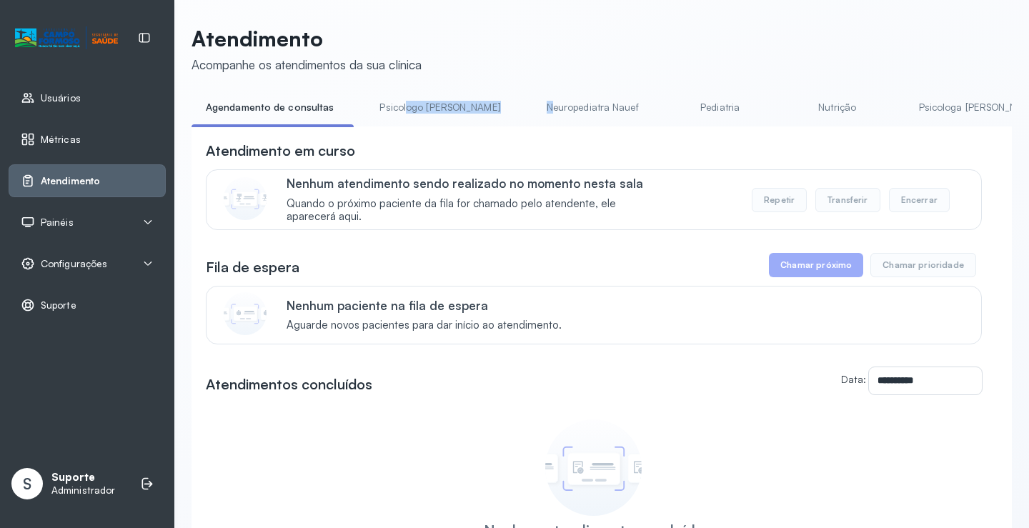
drag, startPoint x: 401, startPoint y: 126, endPoint x: 444, endPoint y: 135, distance: 43.0
click at [468, 125] on ul "Agendamento de consultas Psicologo Pedro Neuropediatra Nauef Pediatria Nutrição…" at bounding box center [601, 112] width 820 height 32
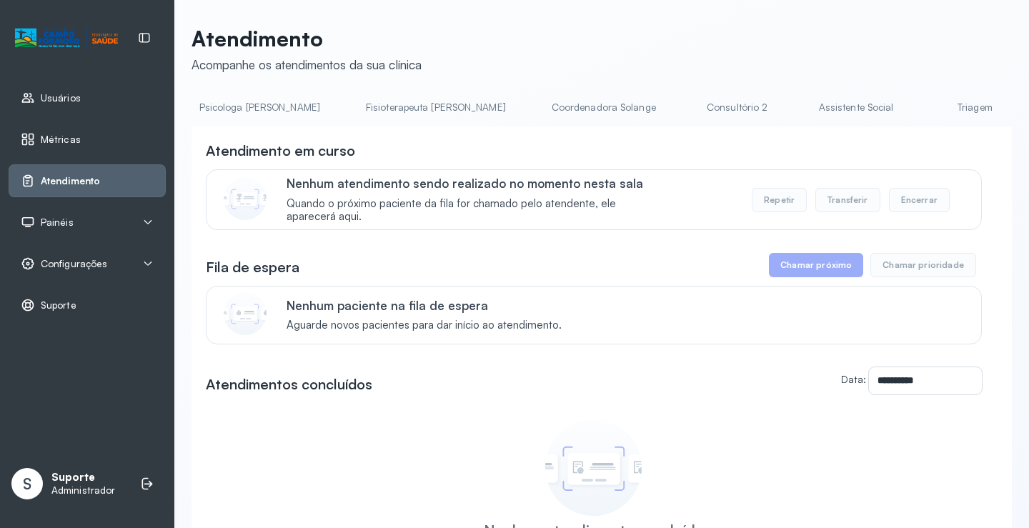
scroll to position [0, 734]
click at [909, 108] on link "Triagem" at bounding box center [959, 108] width 100 height 24
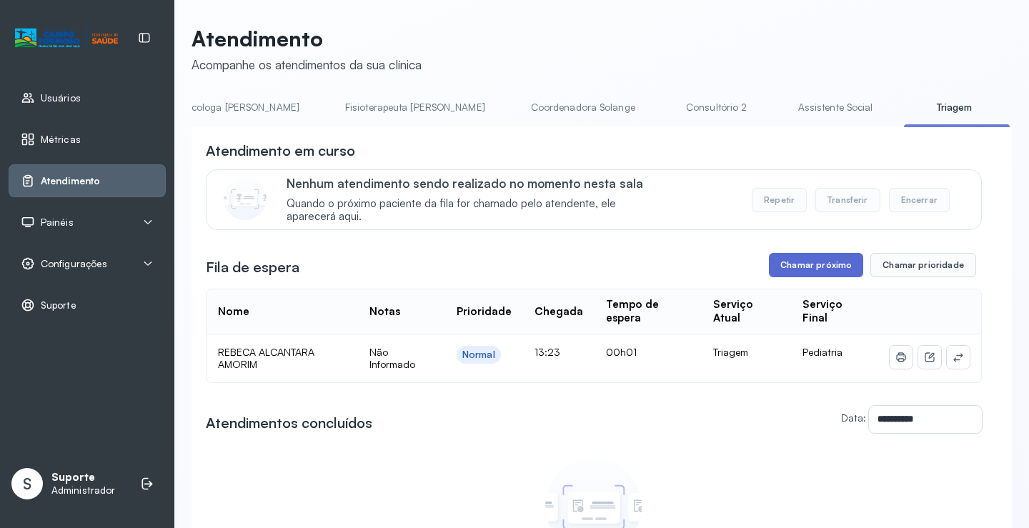
click at [811, 274] on button "Chamar próximo" at bounding box center [816, 265] width 94 height 24
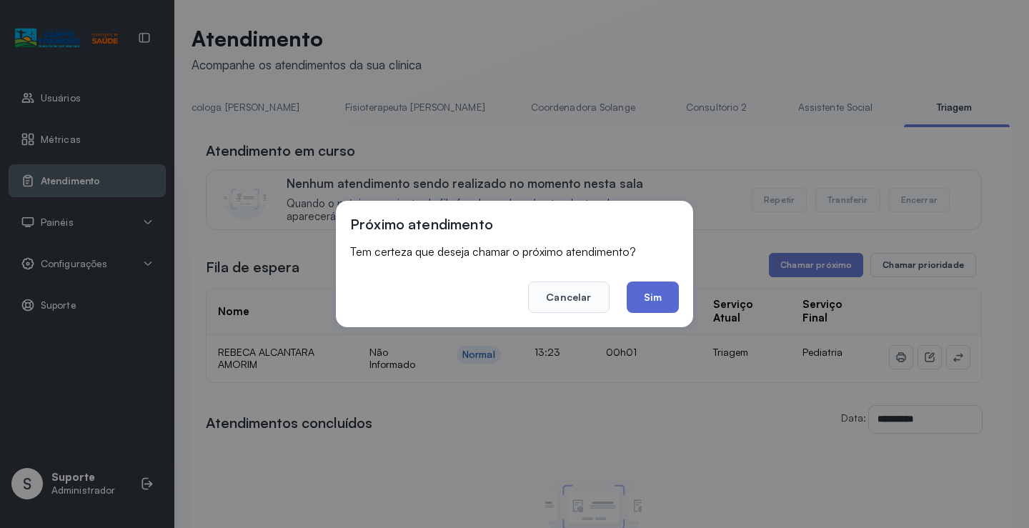
click at [659, 301] on button "Sim" at bounding box center [652, 296] width 52 height 31
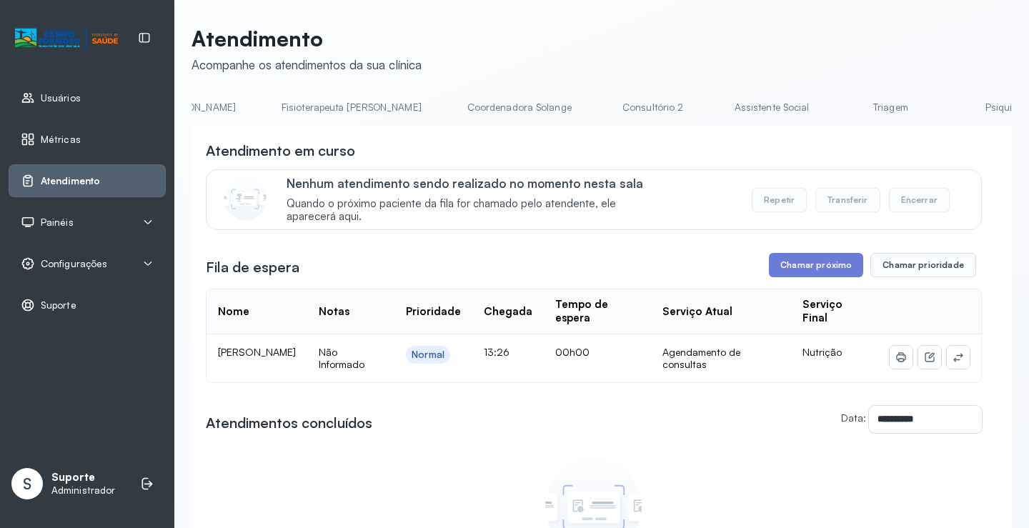
scroll to position [0, 814]
click at [830, 108] on link "Triagem" at bounding box center [880, 108] width 100 height 24
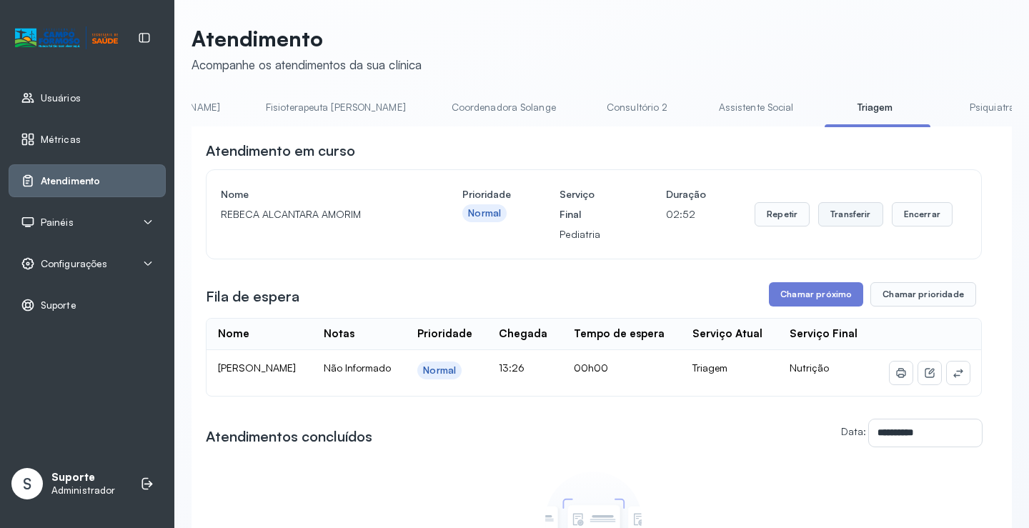
click at [843, 221] on button "Transferir" at bounding box center [850, 214] width 65 height 24
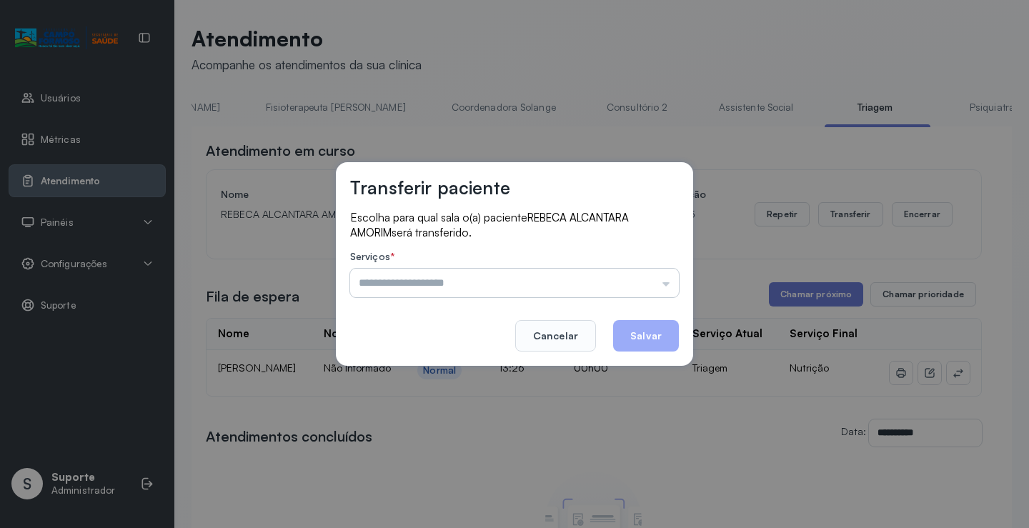
click at [666, 284] on input "text" at bounding box center [514, 283] width 329 height 29
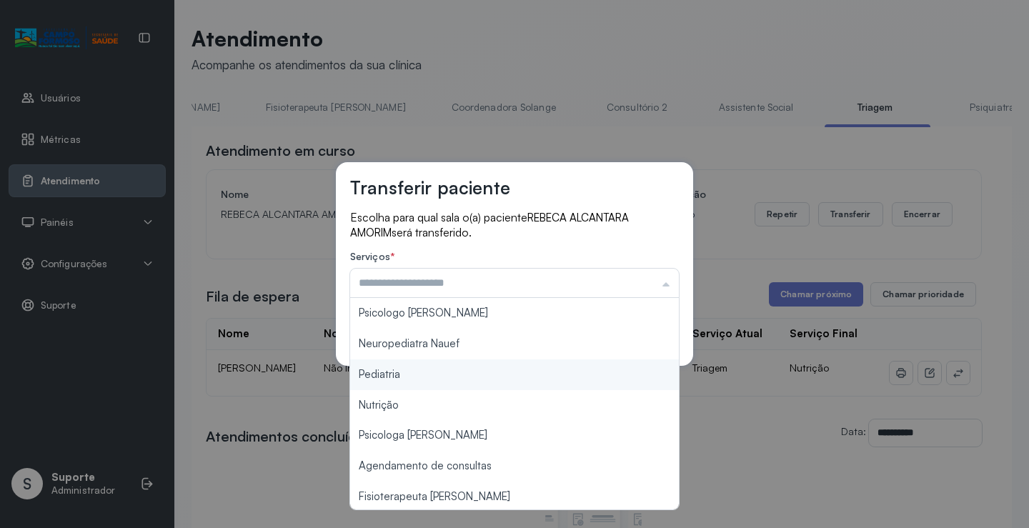
type input "*********"
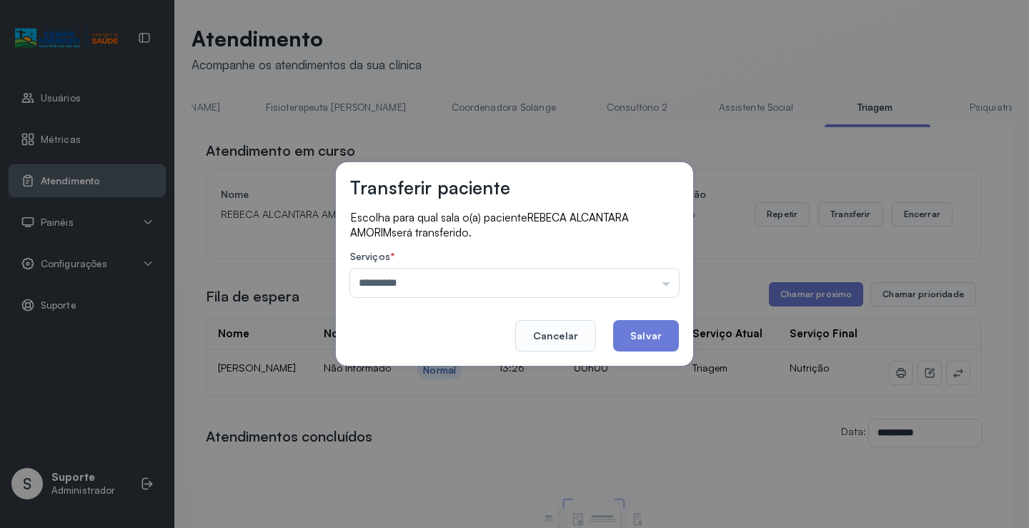
drag, startPoint x: 420, startPoint y: 373, endPoint x: 507, endPoint y: 367, distance: 87.3
click at [444, 370] on div "Transferir paciente Escolha para qual sala o(a) paciente REBECA ALCANTARA AMORI…" at bounding box center [514, 264] width 1029 height 528
click at [649, 335] on button "Salvar" at bounding box center [646, 335] width 66 height 31
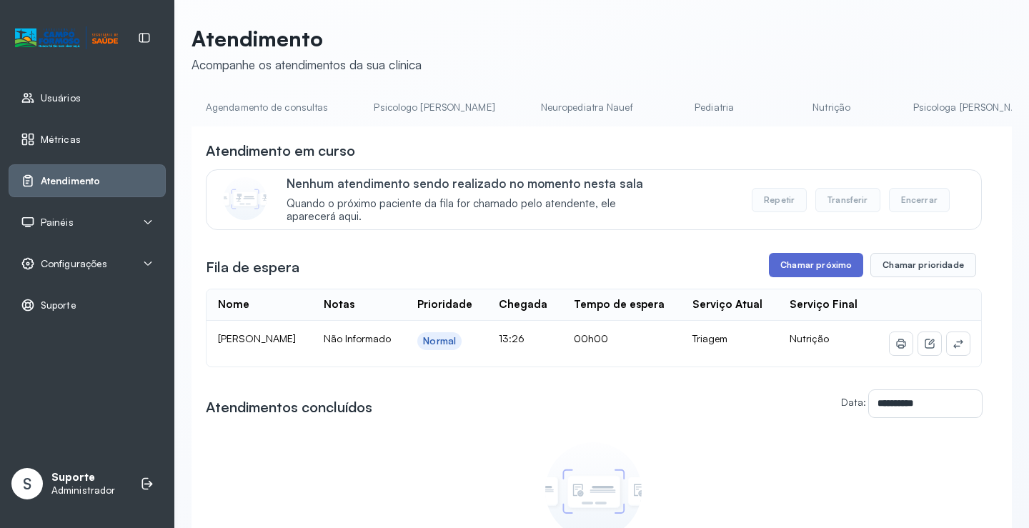
click at [806, 272] on button "Chamar próximo" at bounding box center [816, 265] width 94 height 24
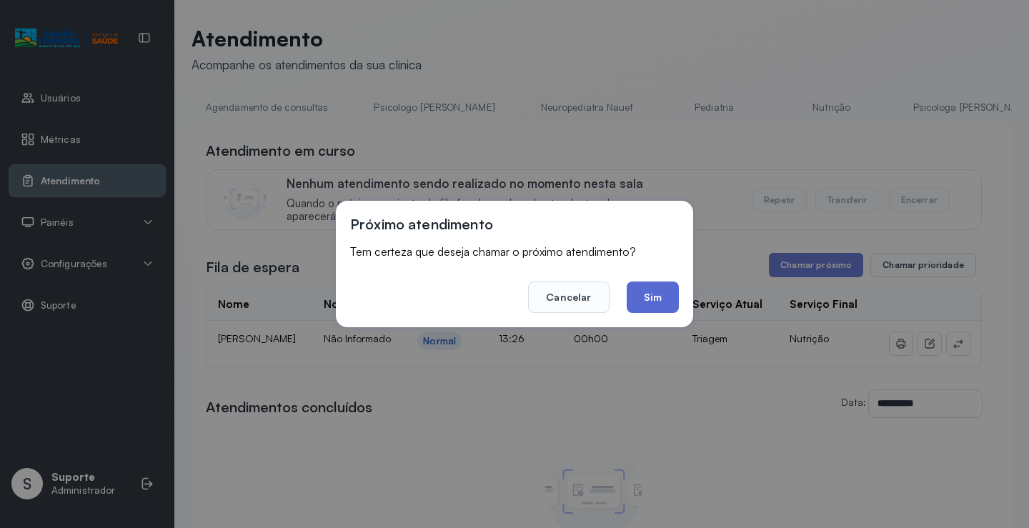
click at [658, 303] on button "Sim" at bounding box center [652, 296] width 52 height 31
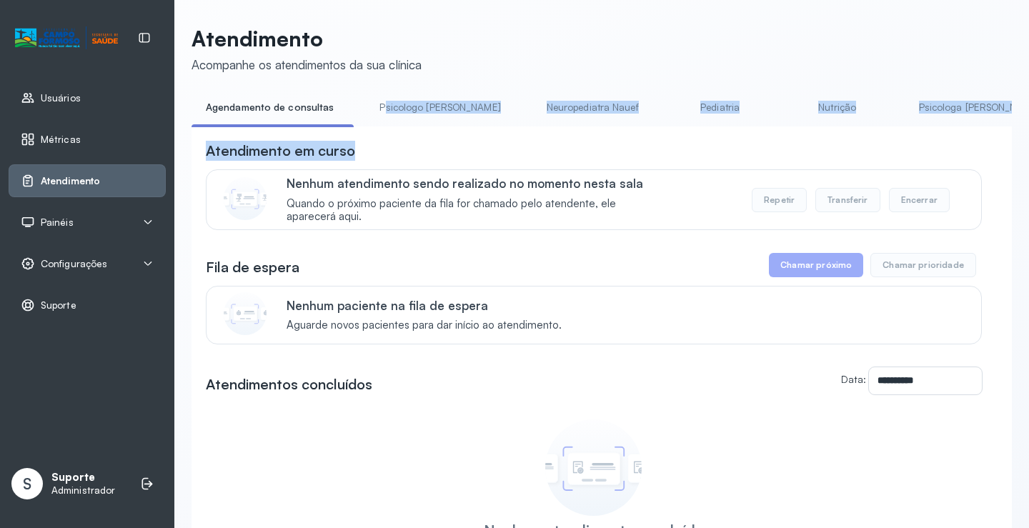
drag, startPoint x: 380, startPoint y: 126, endPoint x: 500, endPoint y: 139, distance: 120.6
click at [500, 139] on div "**********" at bounding box center [601, 376] width 820 height 560
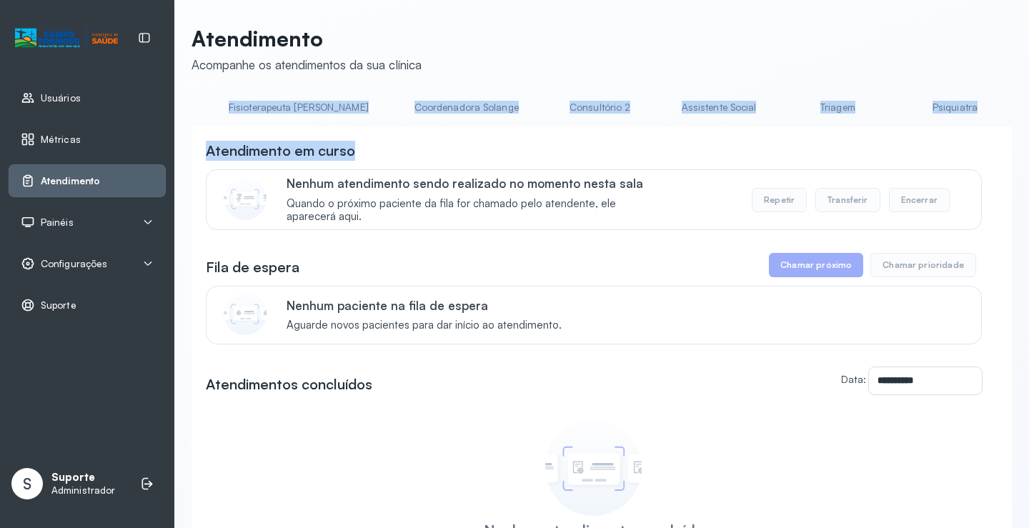
scroll to position [0, 879]
click at [765, 114] on link "Triagem" at bounding box center [815, 108] width 100 height 24
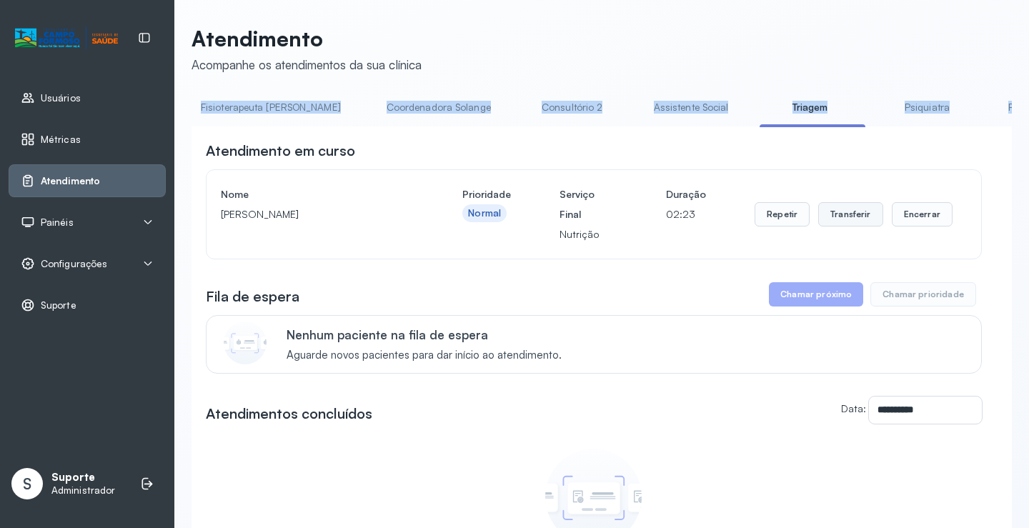
click at [833, 209] on button "Transferir" at bounding box center [850, 214] width 65 height 24
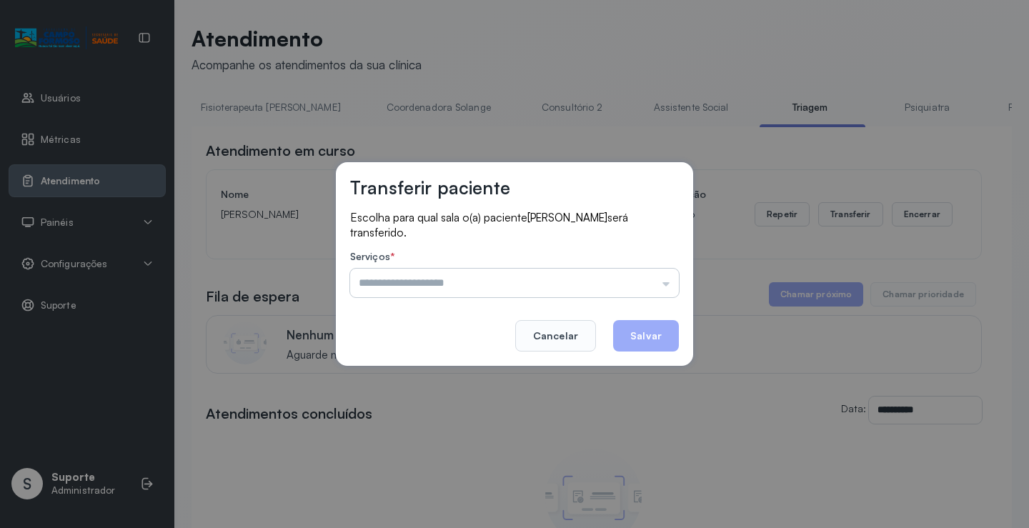
click at [666, 285] on input "text" at bounding box center [514, 283] width 329 height 29
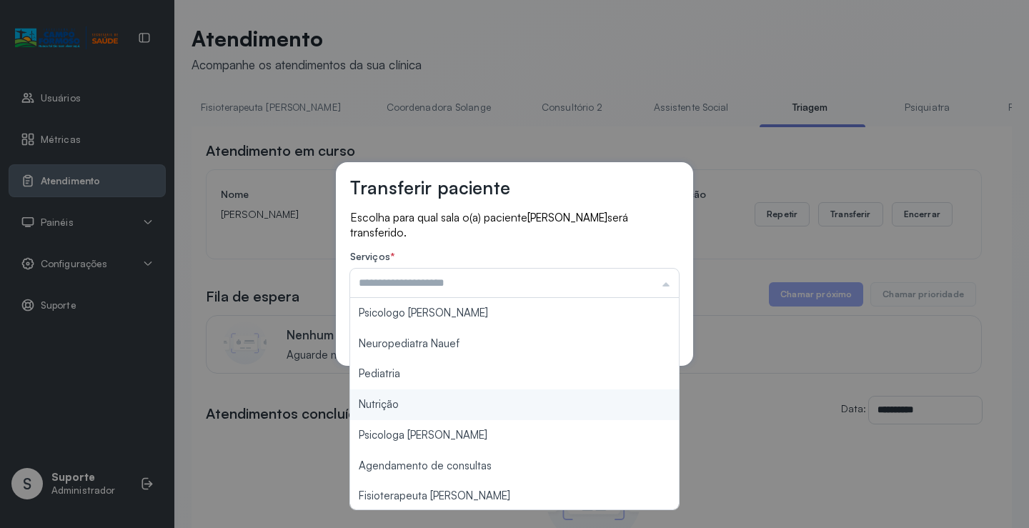
type input "********"
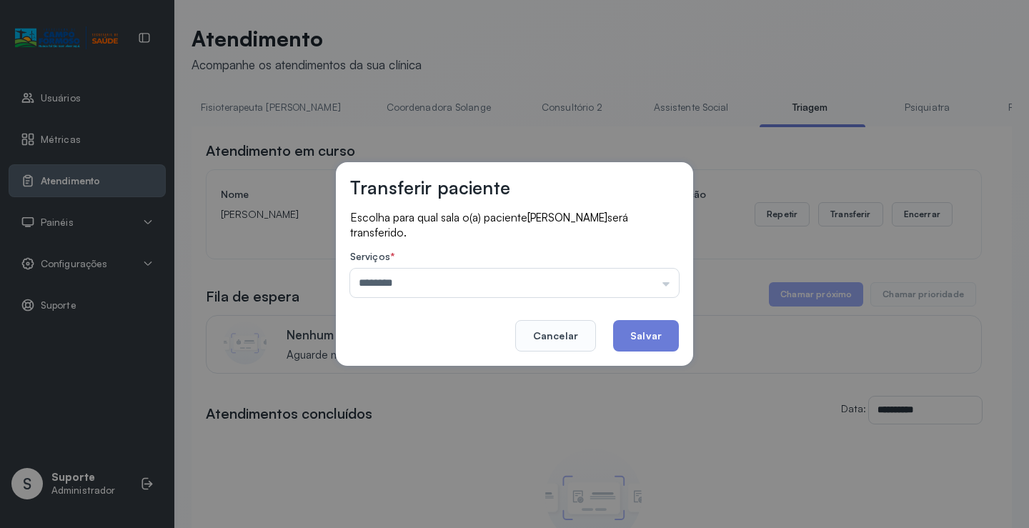
click at [473, 394] on div "Transferir paciente Escolha para qual sala o(a) paciente Kauan Freitas Santana …" at bounding box center [514, 264] width 1029 height 528
click at [642, 326] on button "Salvar" at bounding box center [646, 335] width 66 height 31
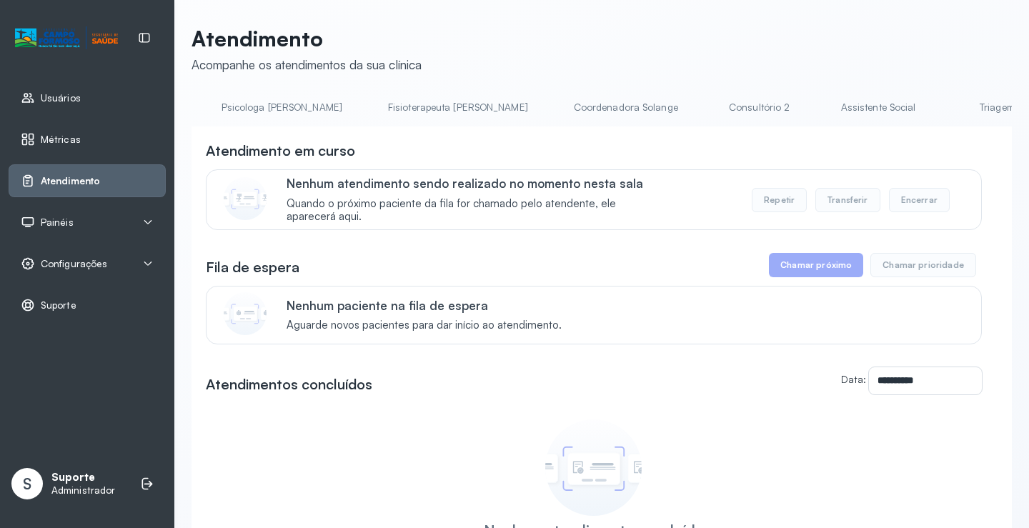
scroll to position [0, 865]
click at [779, 106] on link "Triagem" at bounding box center [829, 108] width 100 height 24
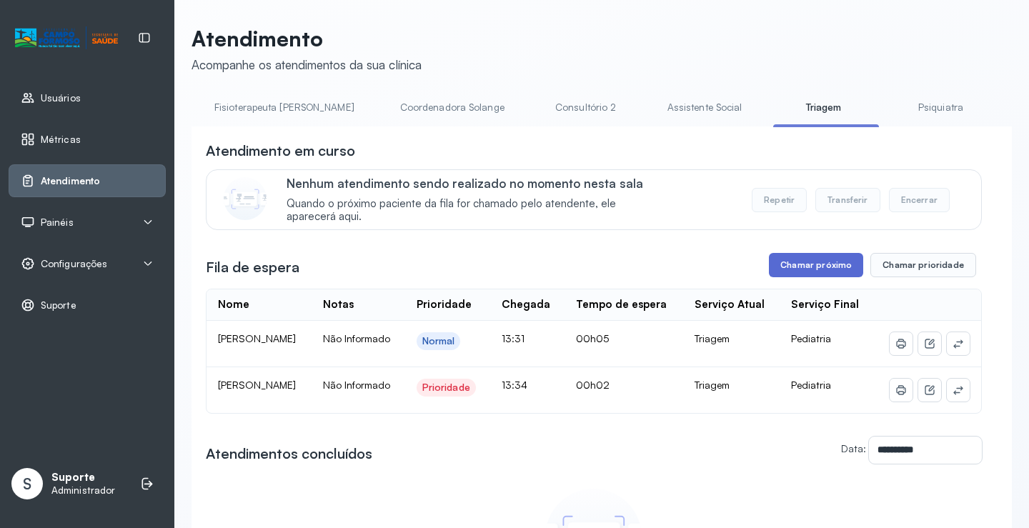
click at [811, 267] on button "Chamar próximo" at bounding box center [816, 265] width 94 height 24
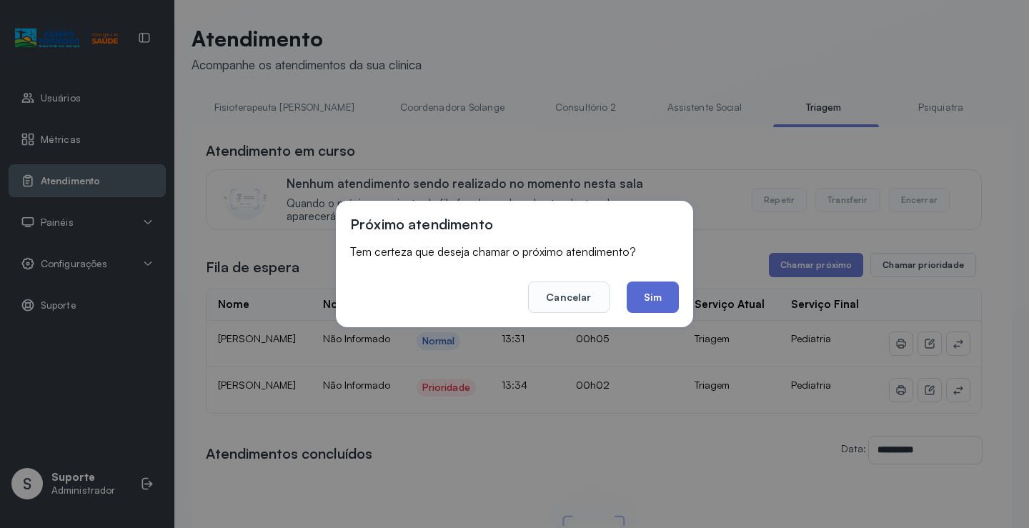
click at [654, 298] on button "Sim" at bounding box center [652, 296] width 52 height 31
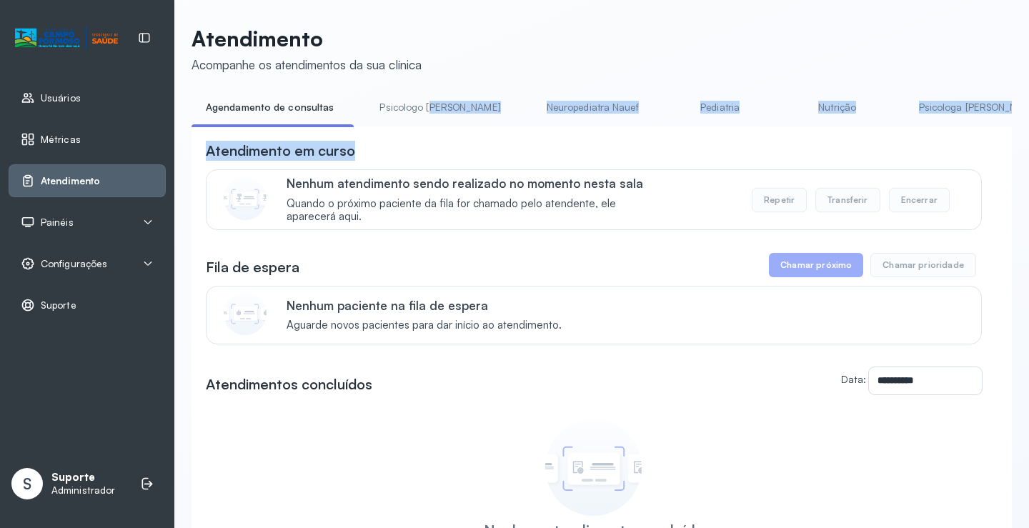
drag, startPoint x: 422, startPoint y: 125, endPoint x: 487, endPoint y: 132, distance: 65.4
click at [487, 132] on div "**********" at bounding box center [601, 376] width 820 height 560
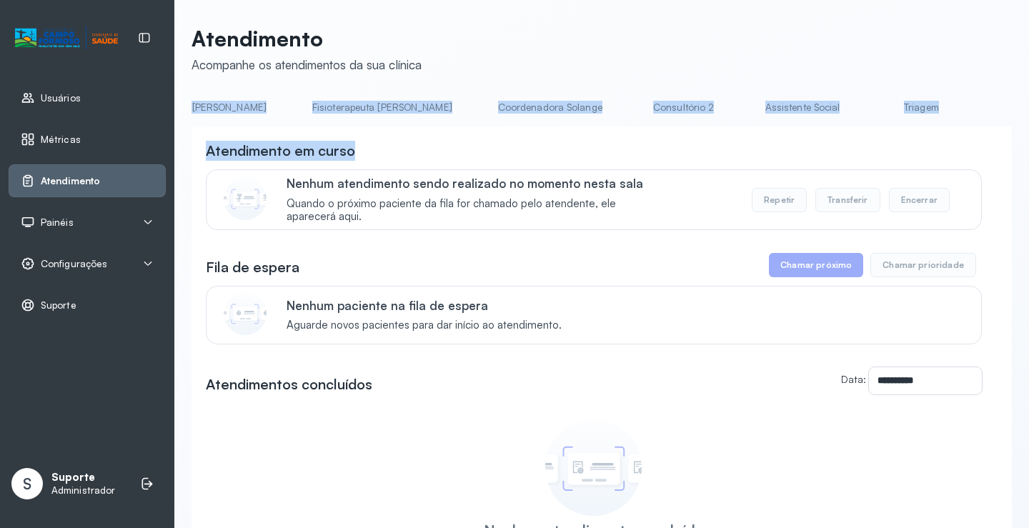
scroll to position [0, 822]
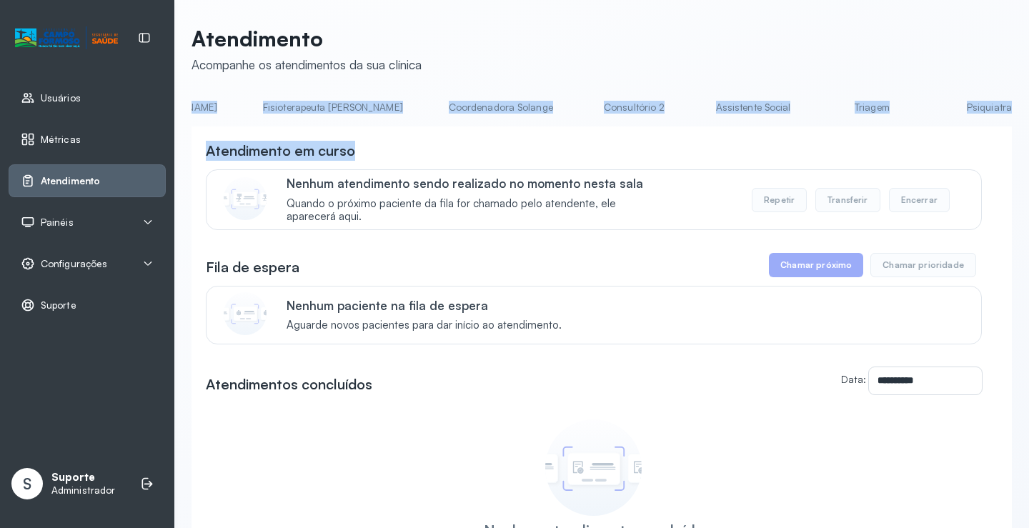
click at [821, 111] on link "Triagem" at bounding box center [871, 108] width 100 height 24
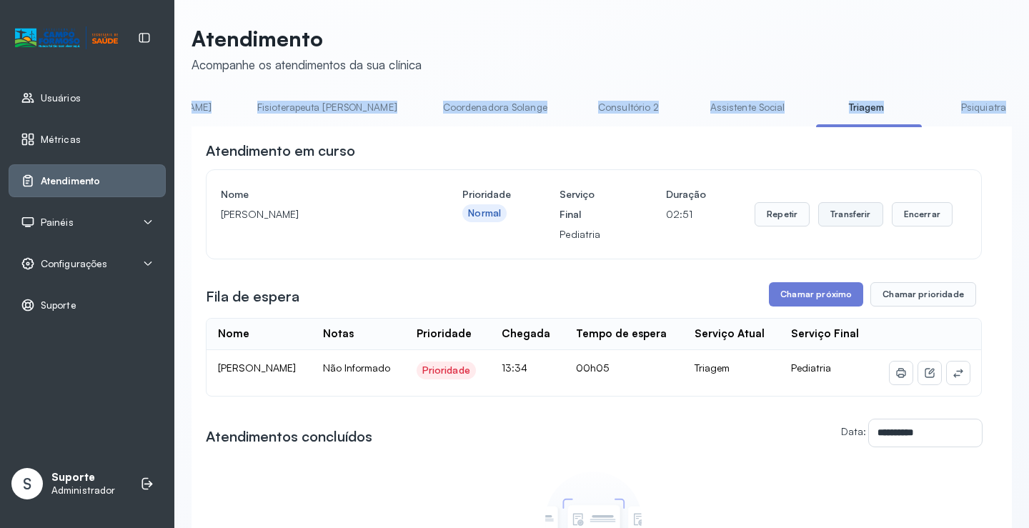
click at [845, 216] on button "Transferir" at bounding box center [850, 214] width 65 height 24
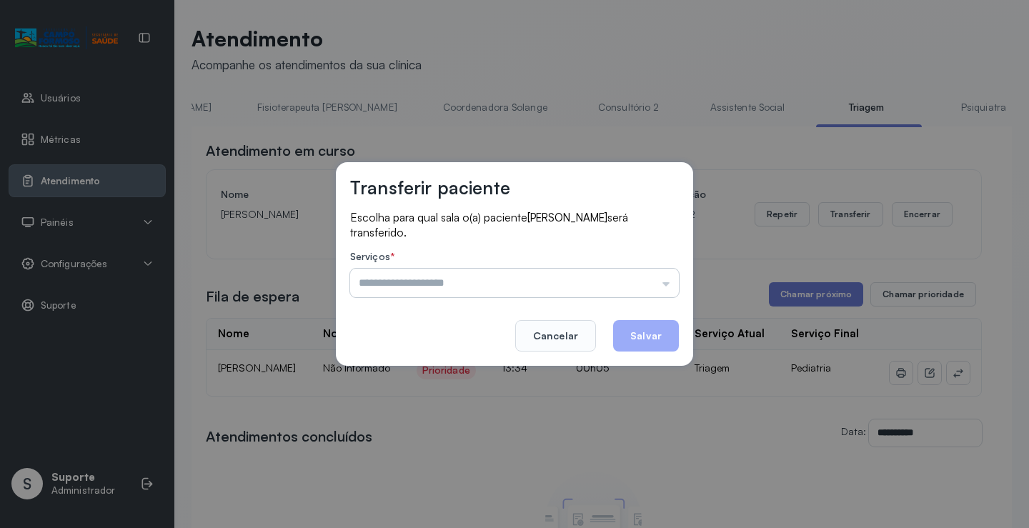
click at [665, 284] on input "text" at bounding box center [514, 283] width 329 height 29
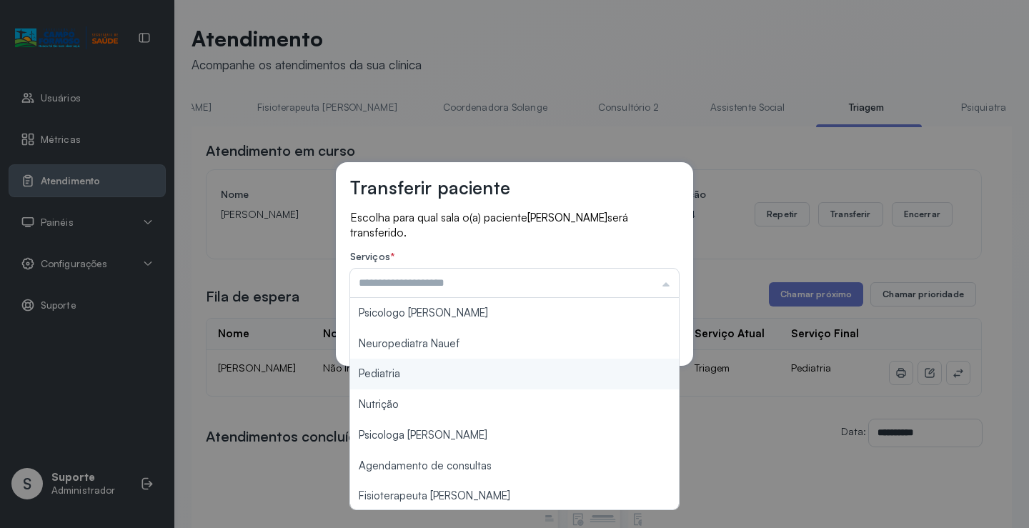
type input "*********"
drag, startPoint x: 476, startPoint y: 376, endPoint x: 492, endPoint y: 367, distance: 17.9
click at [487, 370] on div "Transferir paciente Escolha para qual sala o(a) paciente THAIS SILVA SANTANA se…" at bounding box center [514, 264] width 1029 height 528
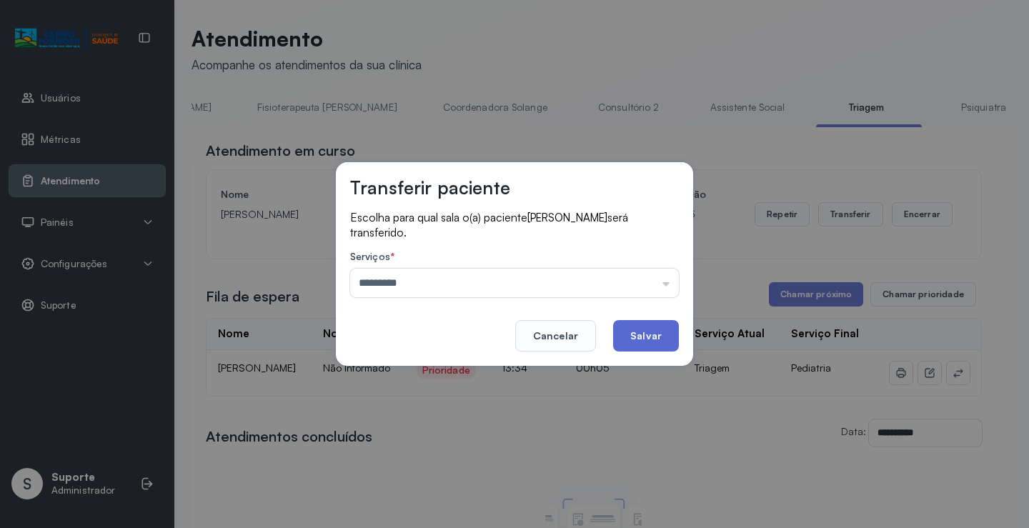
click at [659, 334] on button "Salvar" at bounding box center [646, 335] width 66 height 31
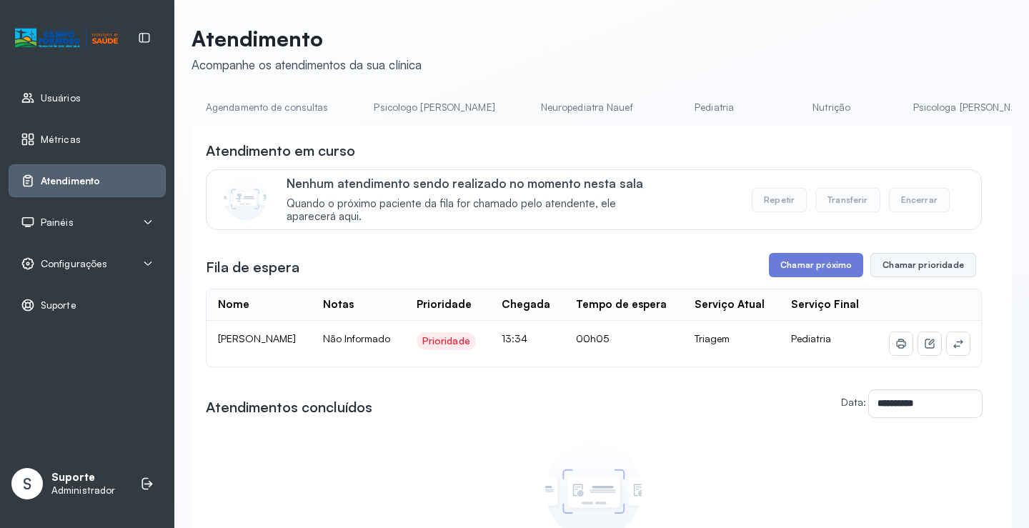
click at [913, 269] on button "Chamar prioridade" at bounding box center [923, 265] width 106 height 24
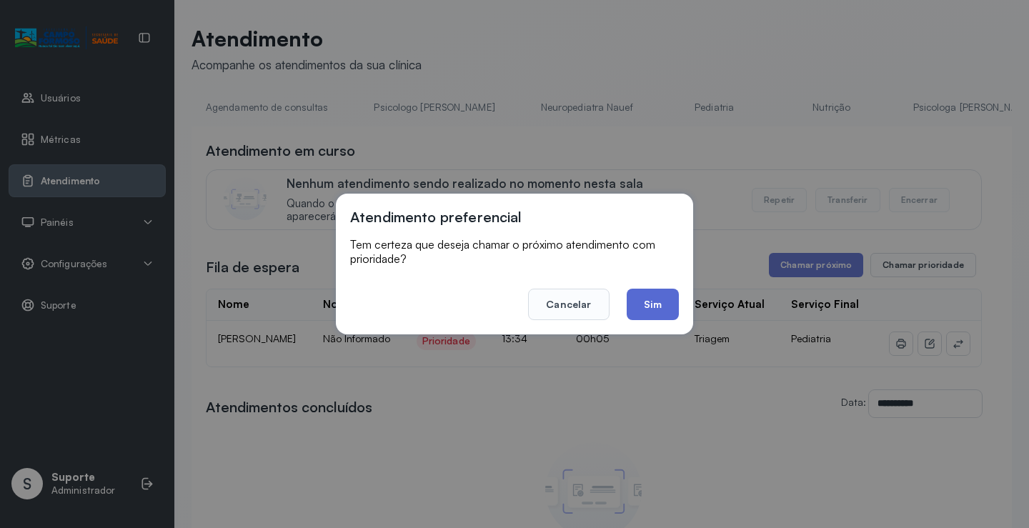
click at [652, 306] on button "Sim" at bounding box center [652, 304] width 52 height 31
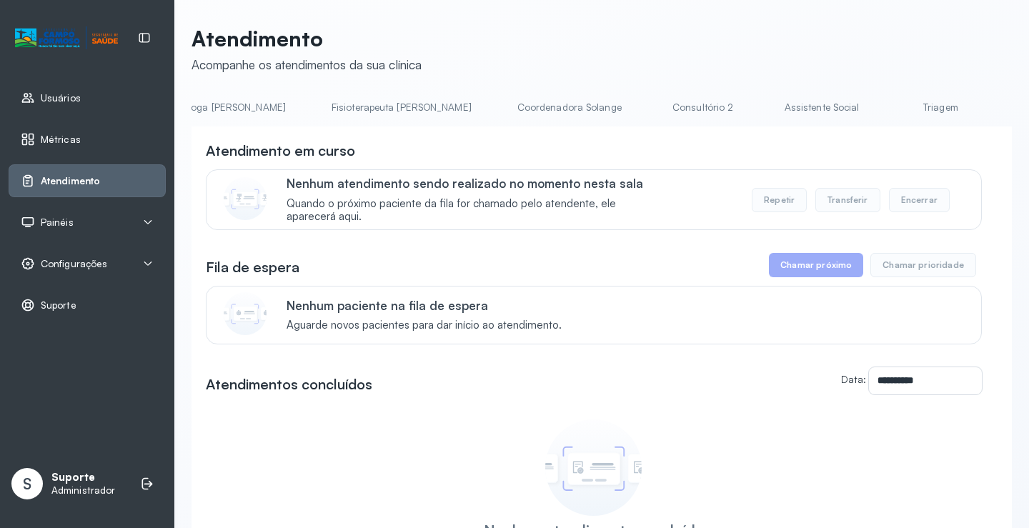
scroll to position [0, 776]
click at [868, 111] on link "Triagem" at bounding box center [918, 108] width 100 height 24
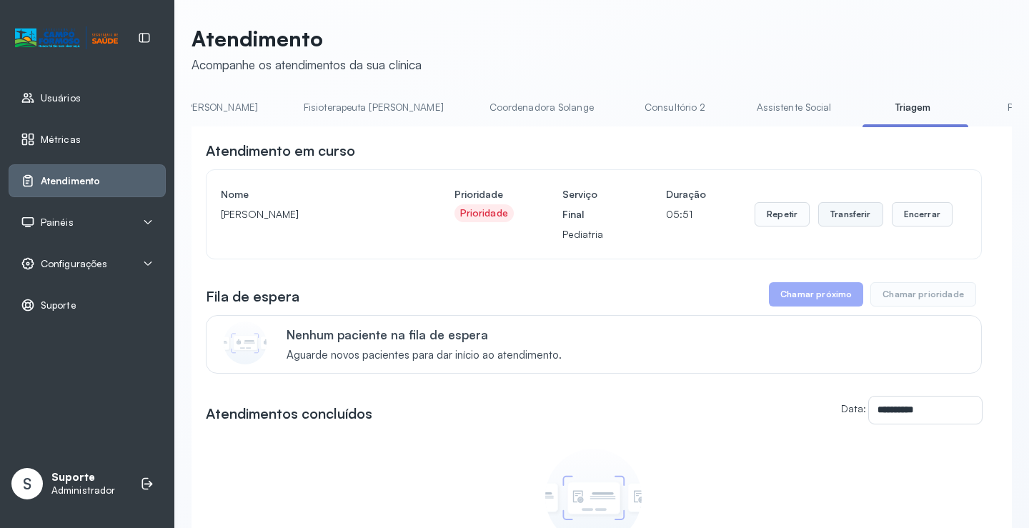
click at [849, 219] on button "Transferir" at bounding box center [850, 214] width 65 height 24
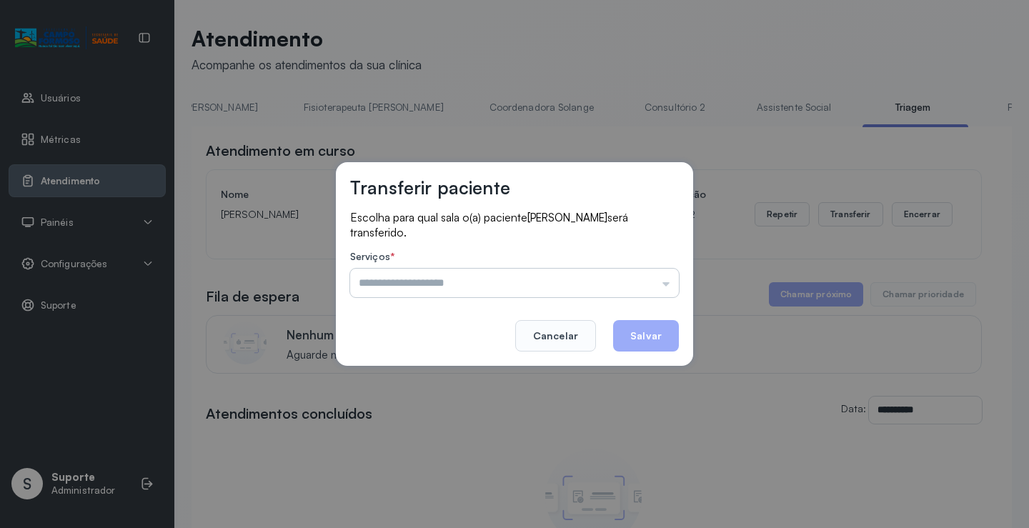
click at [669, 284] on input "text" at bounding box center [514, 283] width 329 height 29
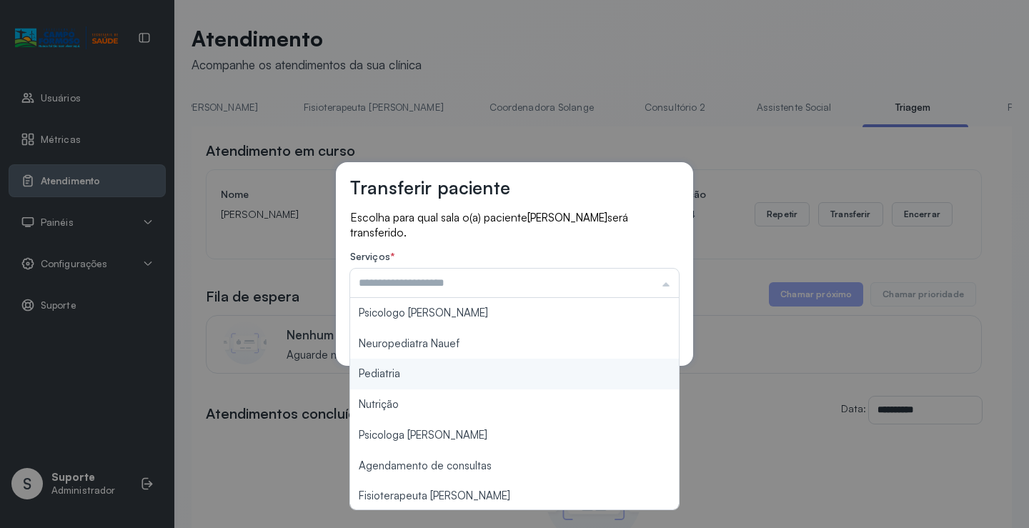
type input "*********"
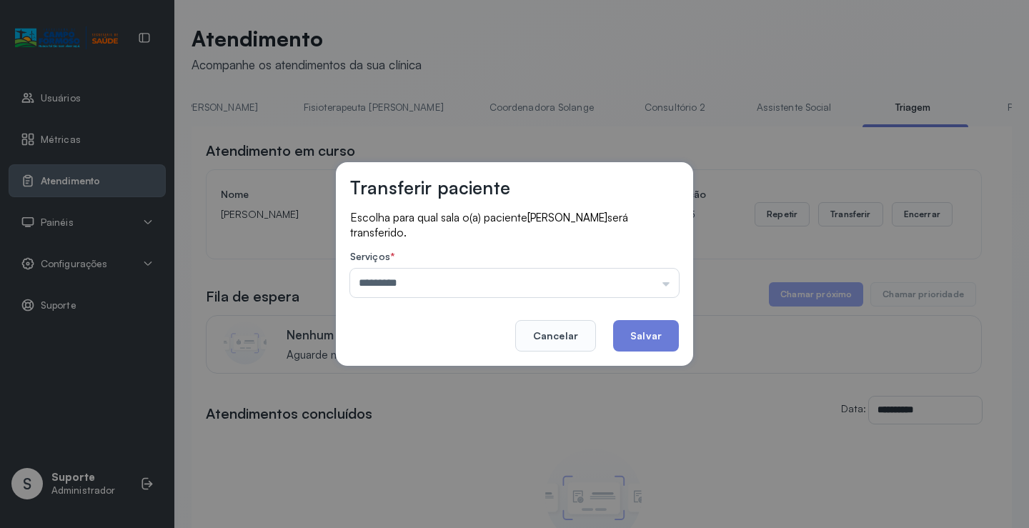
drag, startPoint x: 473, startPoint y: 375, endPoint x: 585, endPoint y: 368, distance: 112.4
click at [494, 375] on div "Transferir paciente Escolha para qual sala o(a) paciente MARIA LUIZA PEREIRA AR…" at bounding box center [514, 264] width 1029 height 528
click at [659, 336] on button "Salvar" at bounding box center [646, 335] width 66 height 31
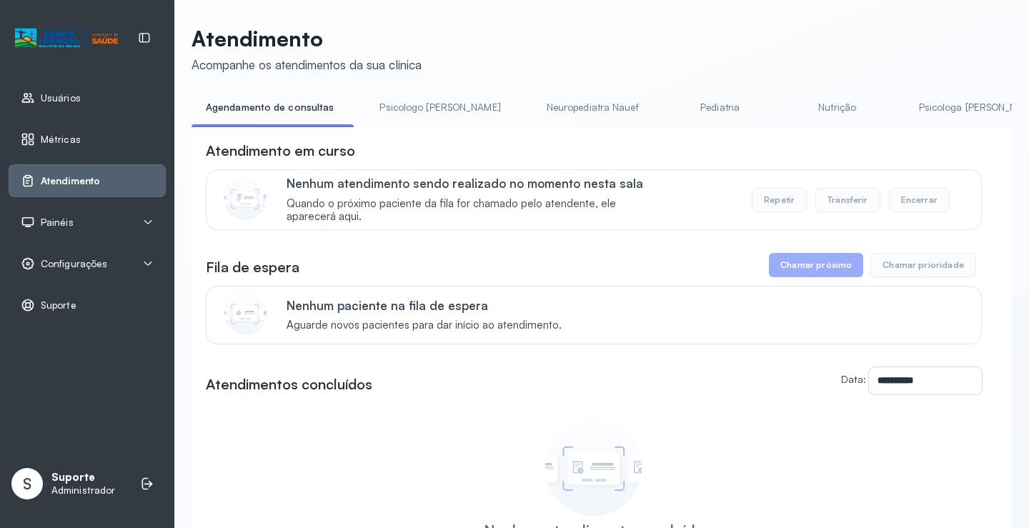
click at [400, 126] on li "Psicologo [PERSON_NAME]" at bounding box center [442, 112] width 155 height 32
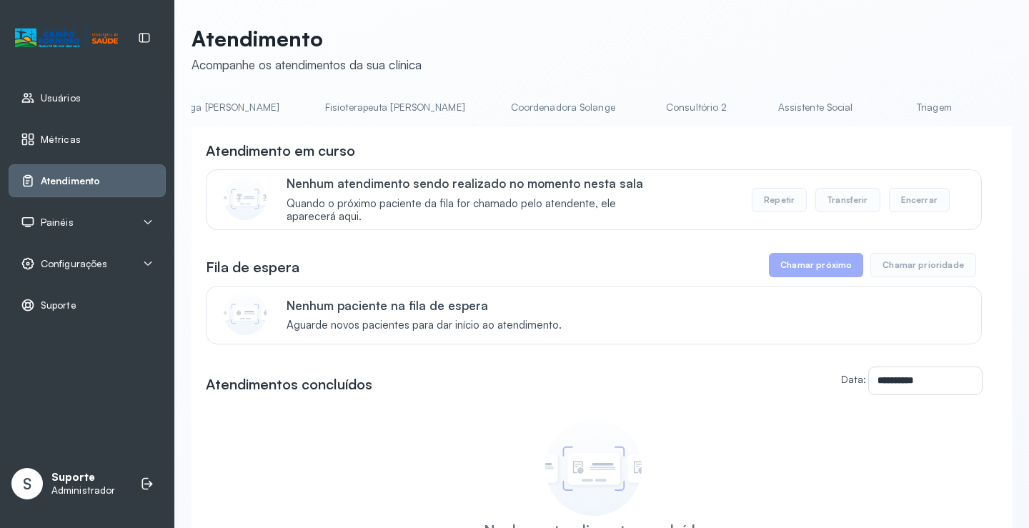
scroll to position [0, 778]
click at [866, 106] on link "Triagem" at bounding box center [916, 108] width 100 height 24
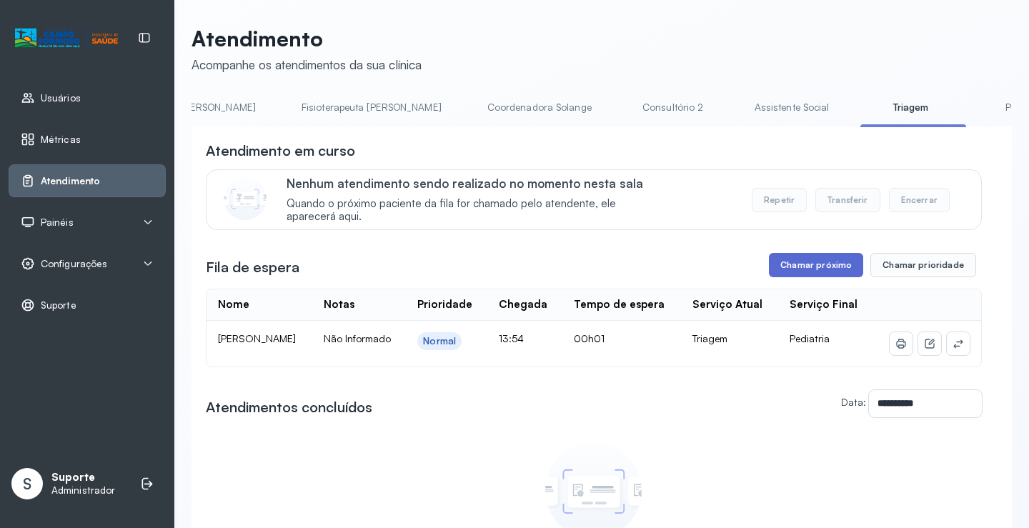
click at [824, 269] on button "Chamar próximo" at bounding box center [816, 265] width 94 height 24
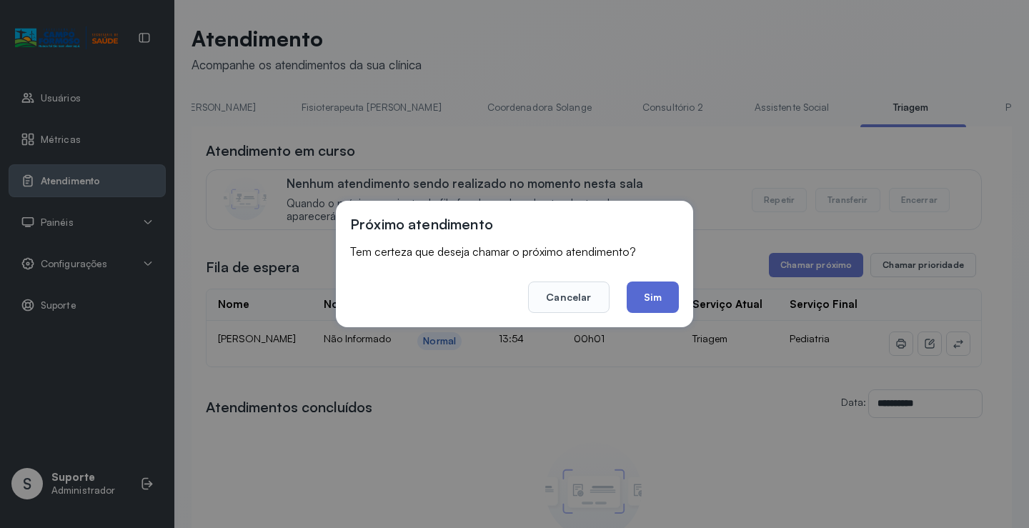
click at [655, 297] on button "Sim" at bounding box center [652, 296] width 52 height 31
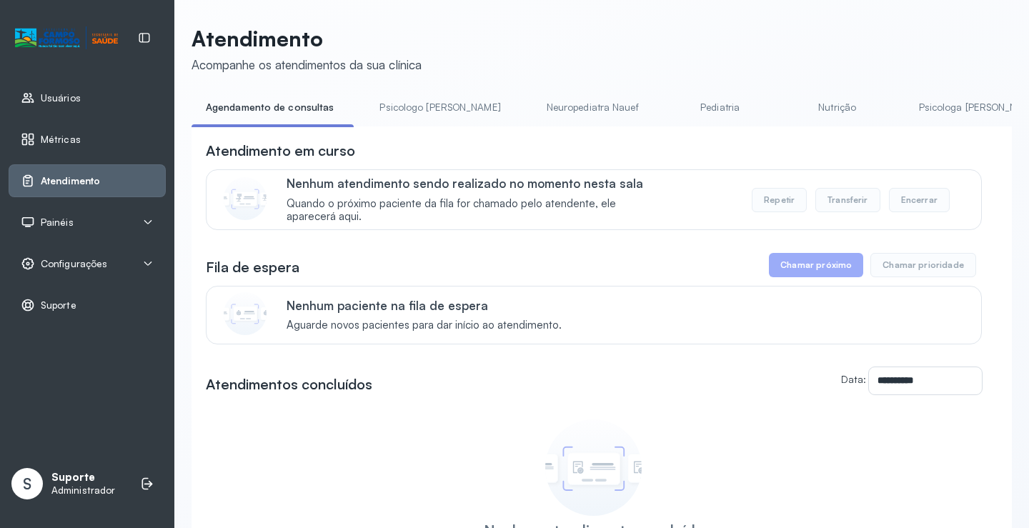
drag, startPoint x: 401, startPoint y: 131, endPoint x: 396, endPoint y: 136, distance: 7.6
click at [539, 134] on div "**********" at bounding box center [601, 390] width 820 height 529
click at [428, 123] on li "Psicologo [PERSON_NAME]" at bounding box center [442, 112] width 155 height 32
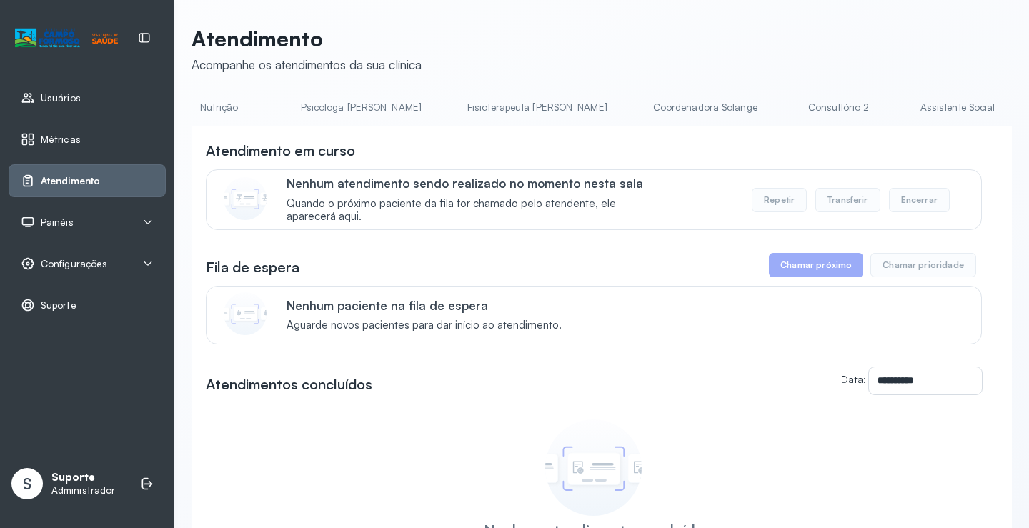
scroll to position [0, 635]
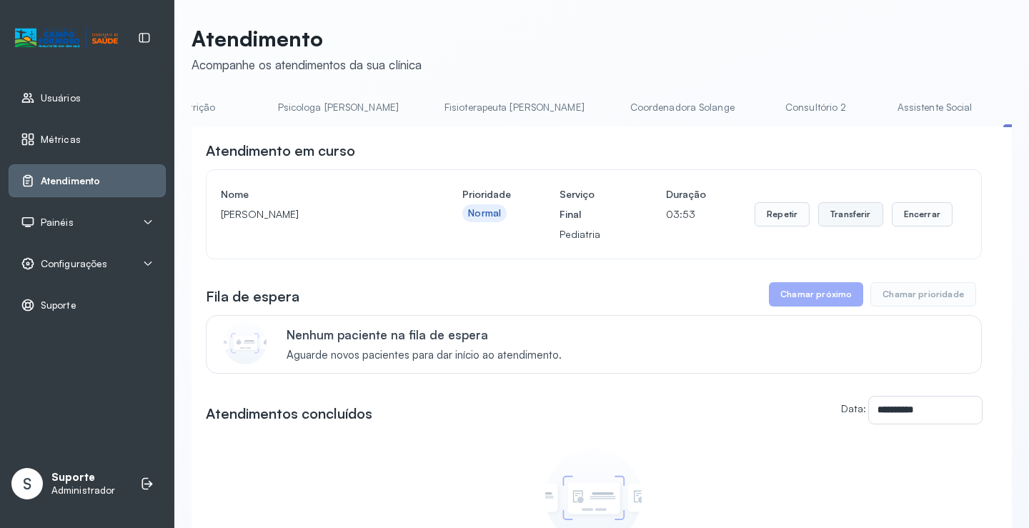
click at [859, 215] on button "Transferir" at bounding box center [850, 214] width 65 height 24
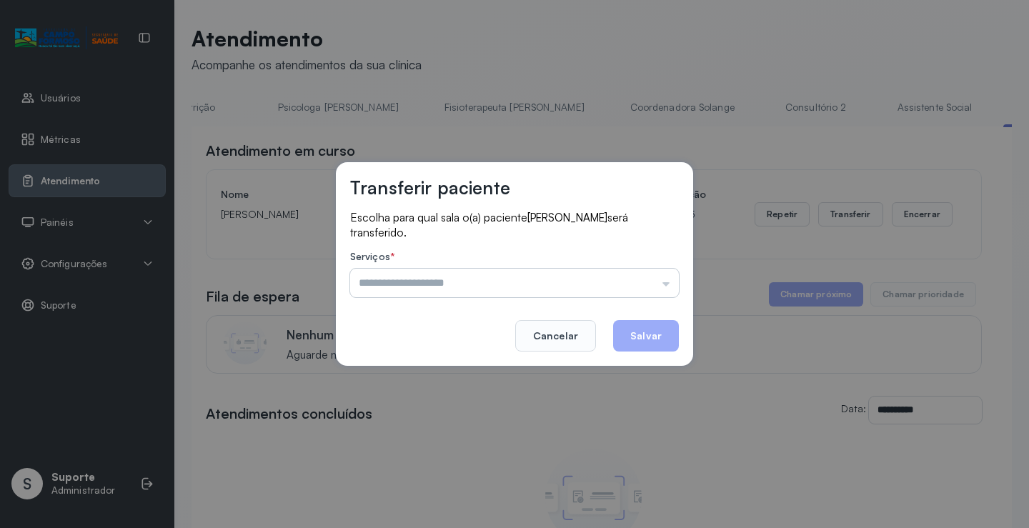
click at [664, 285] on input "text" at bounding box center [514, 283] width 329 height 29
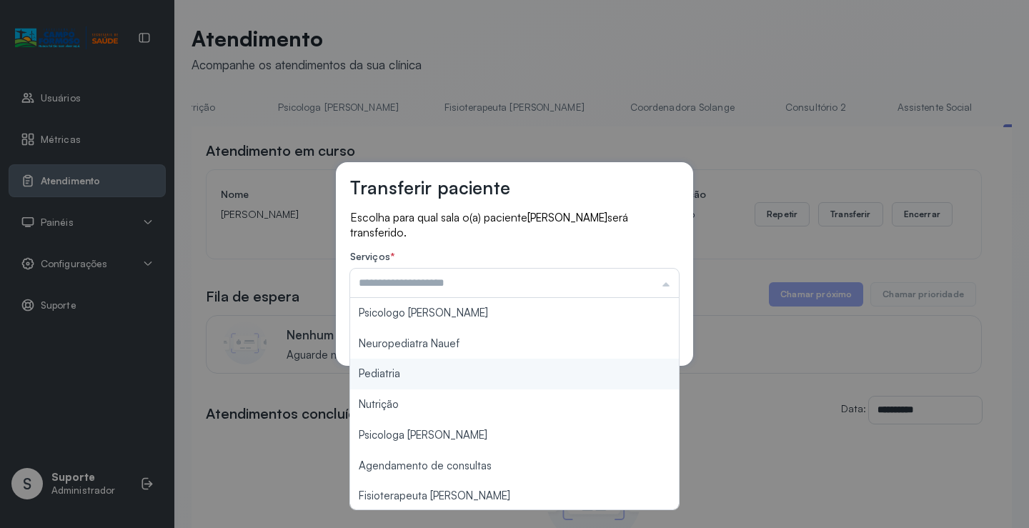
type input "*********"
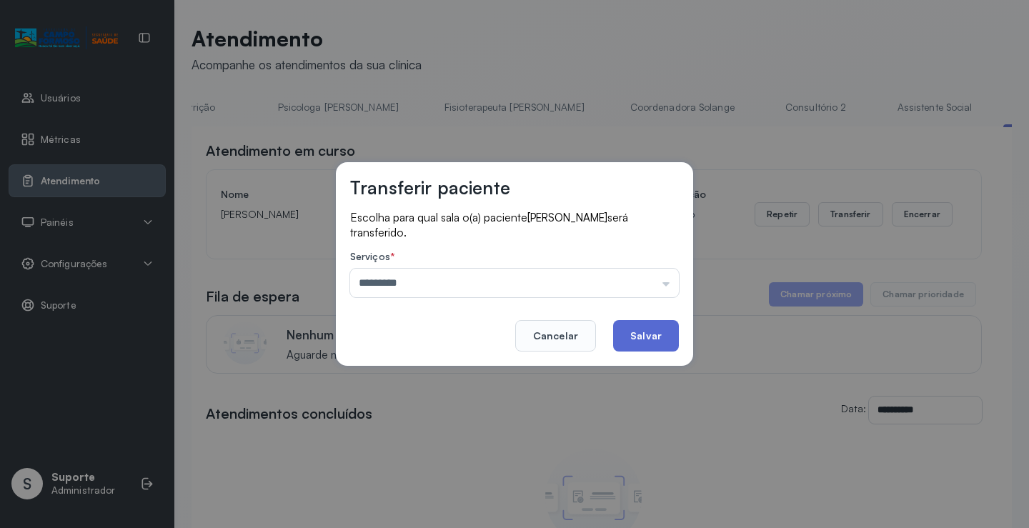
drag, startPoint x: 469, startPoint y: 373, endPoint x: 619, endPoint y: 328, distance: 156.6
click at [474, 371] on div "Transferir paciente Escolha para qual sala o(a) paciente [PERSON_NAME] será tra…" at bounding box center [514, 264] width 1029 height 528
click at [643, 330] on button "Salvar" at bounding box center [646, 335] width 66 height 31
